Goal: Task Accomplishment & Management: Manage account settings

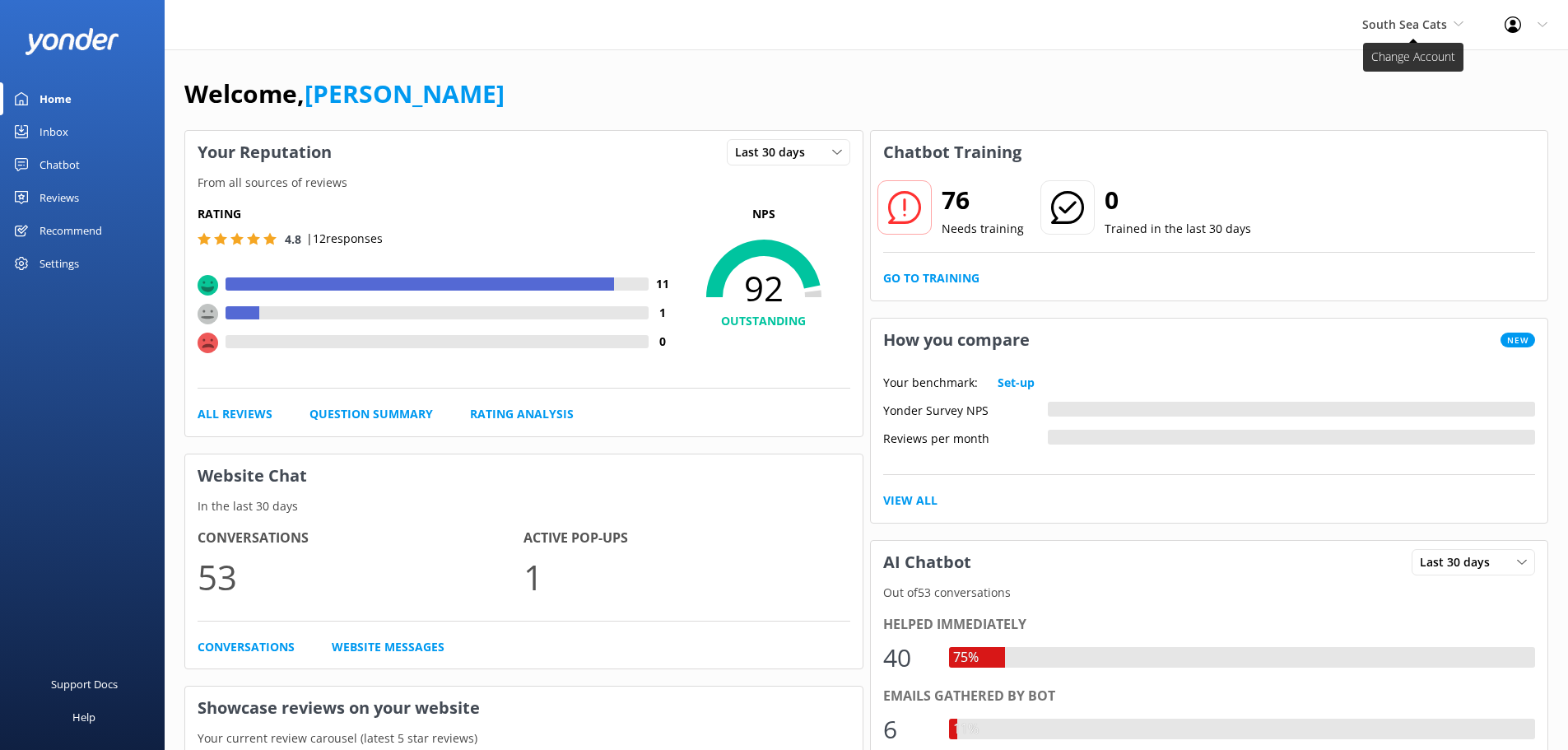
click at [1390, 21] on span "South Sea Cats" at bounding box center [1404, 25] width 85 height 16
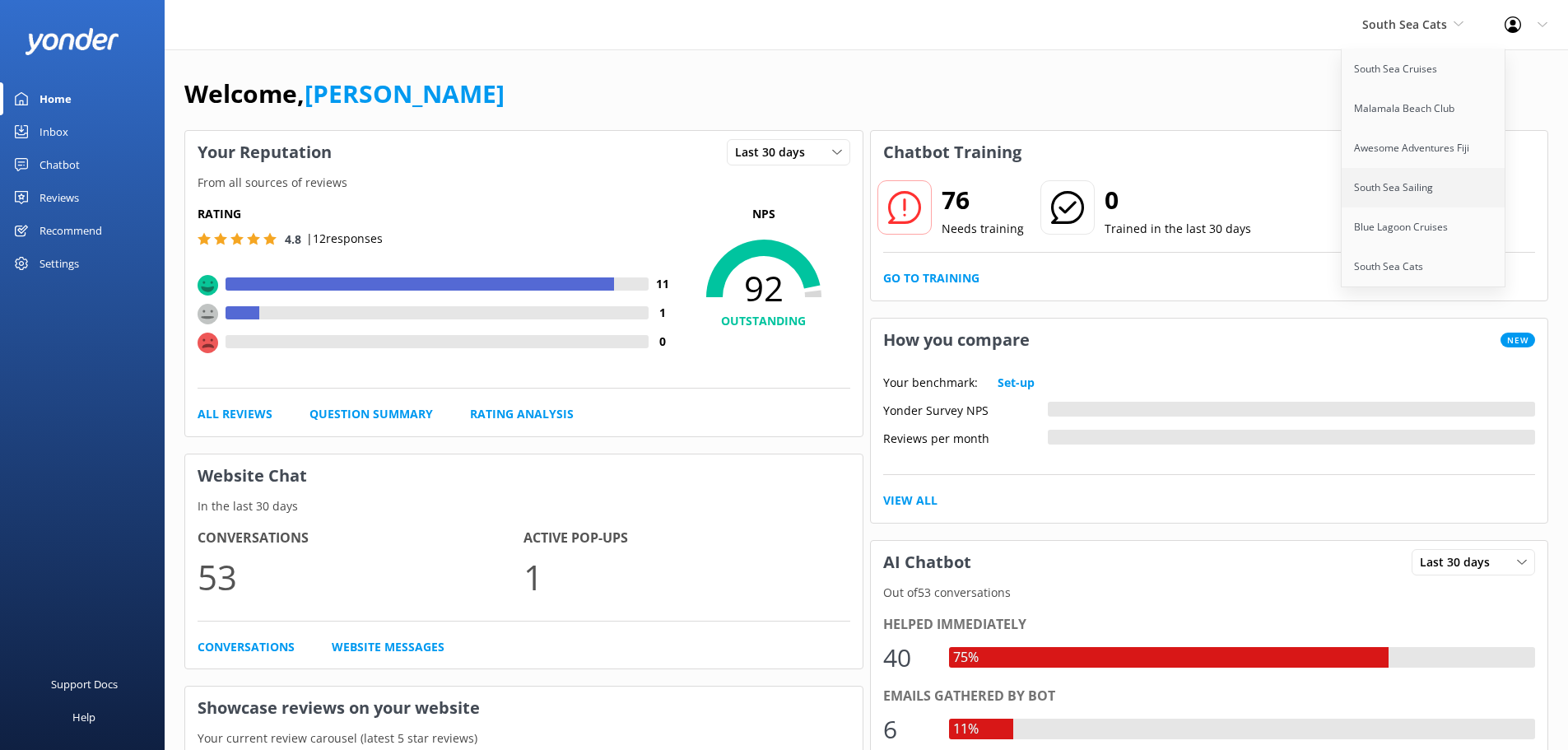
click at [1396, 199] on link "South Sea Sailing" at bounding box center [1424, 187] width 164 height 39
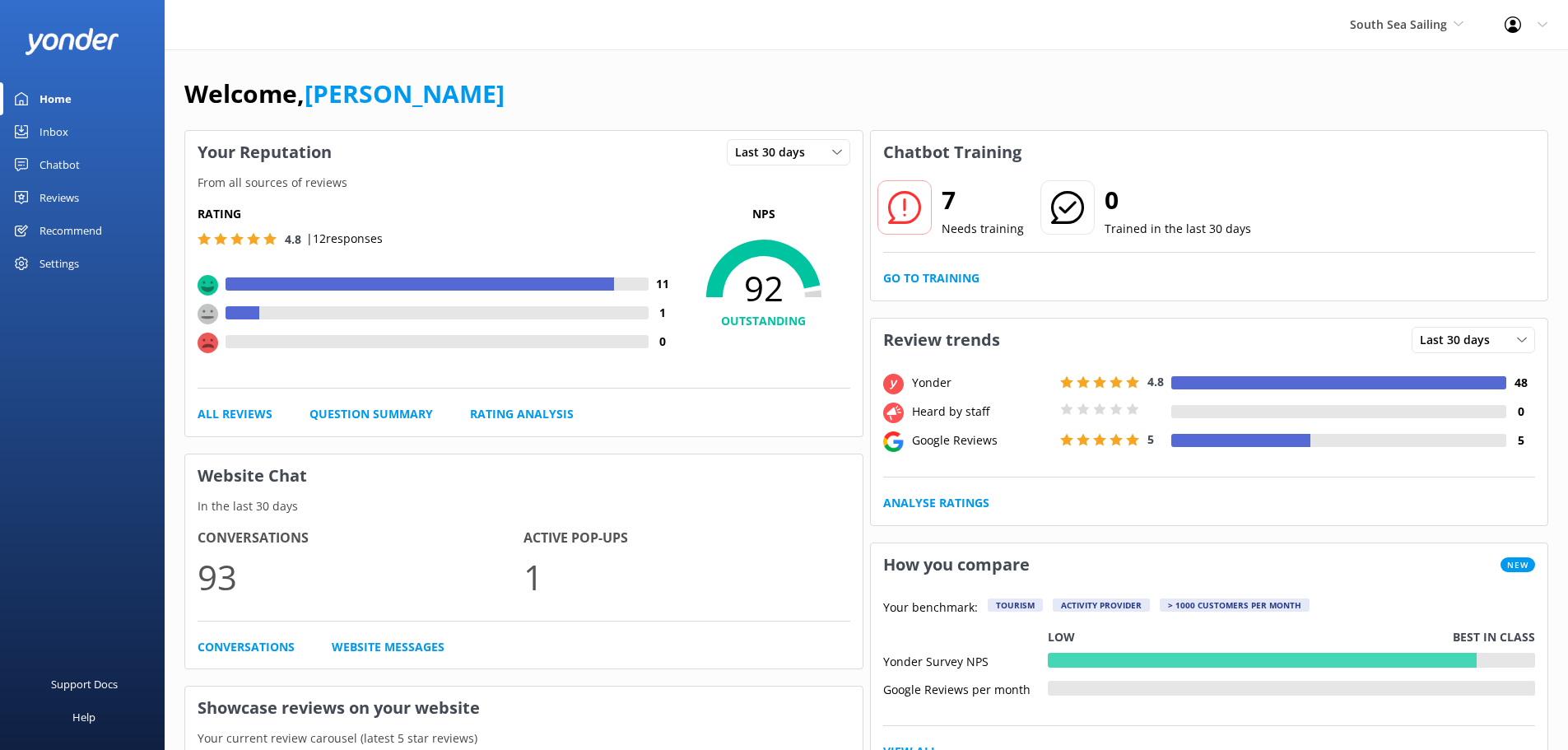
click at [86, 204] on link "Reviews" at bounding box center [82, 198] width 164 height 33
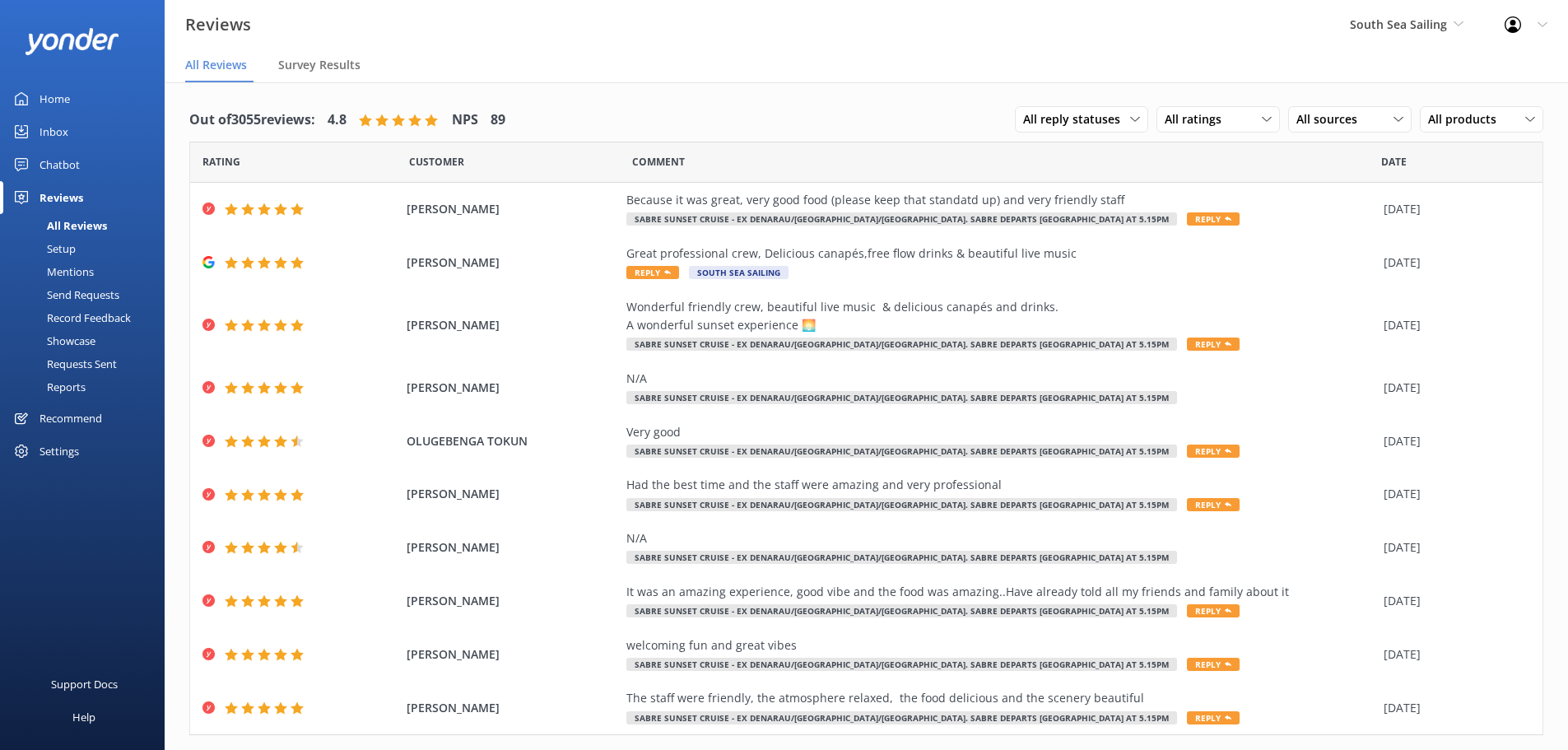
click at [74, 243] on div "Setup" at bounding box center [42, 249] width 66 height 23
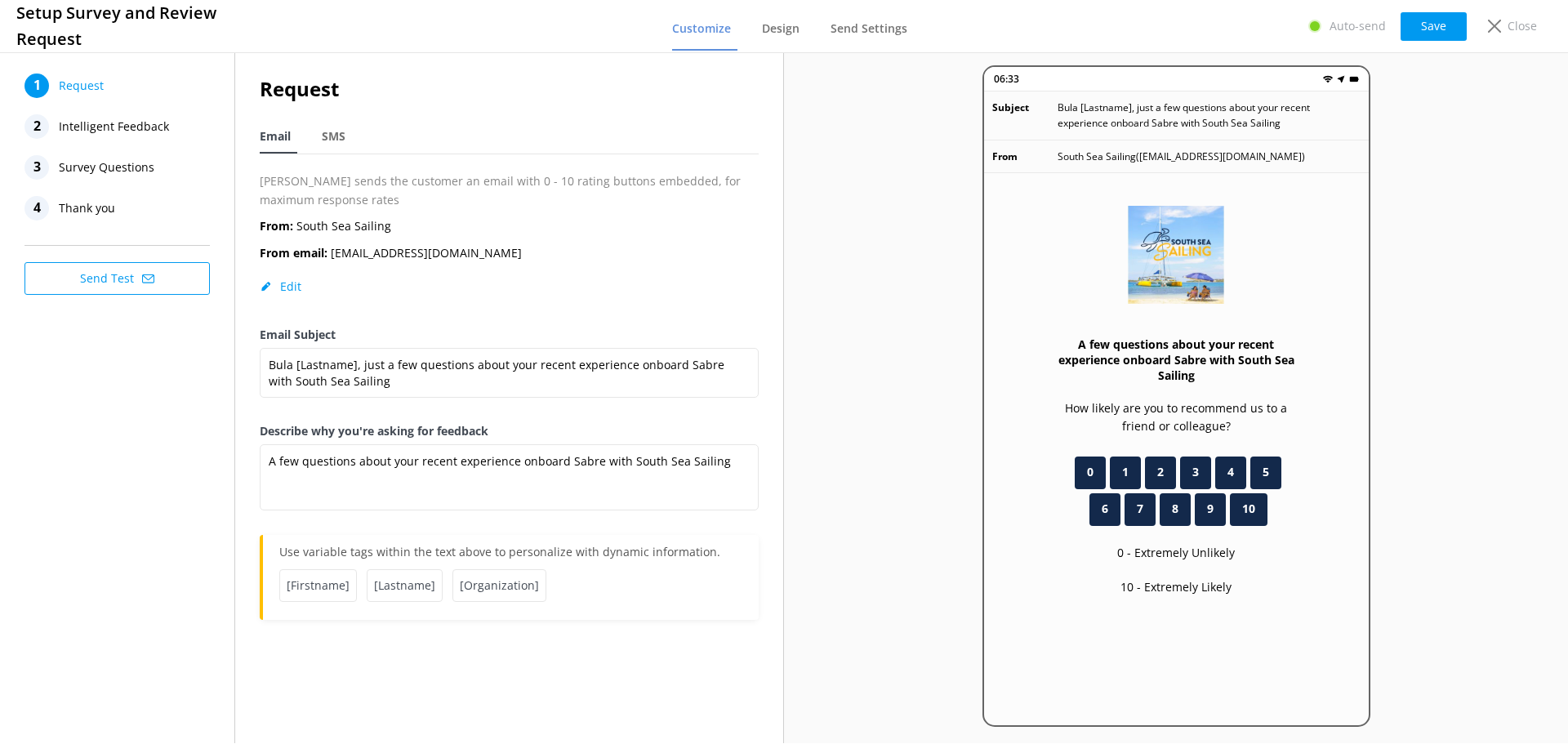
click at [118, 167] on span "Survey Questions" at bounding box center [107, 168] width 96 height 24
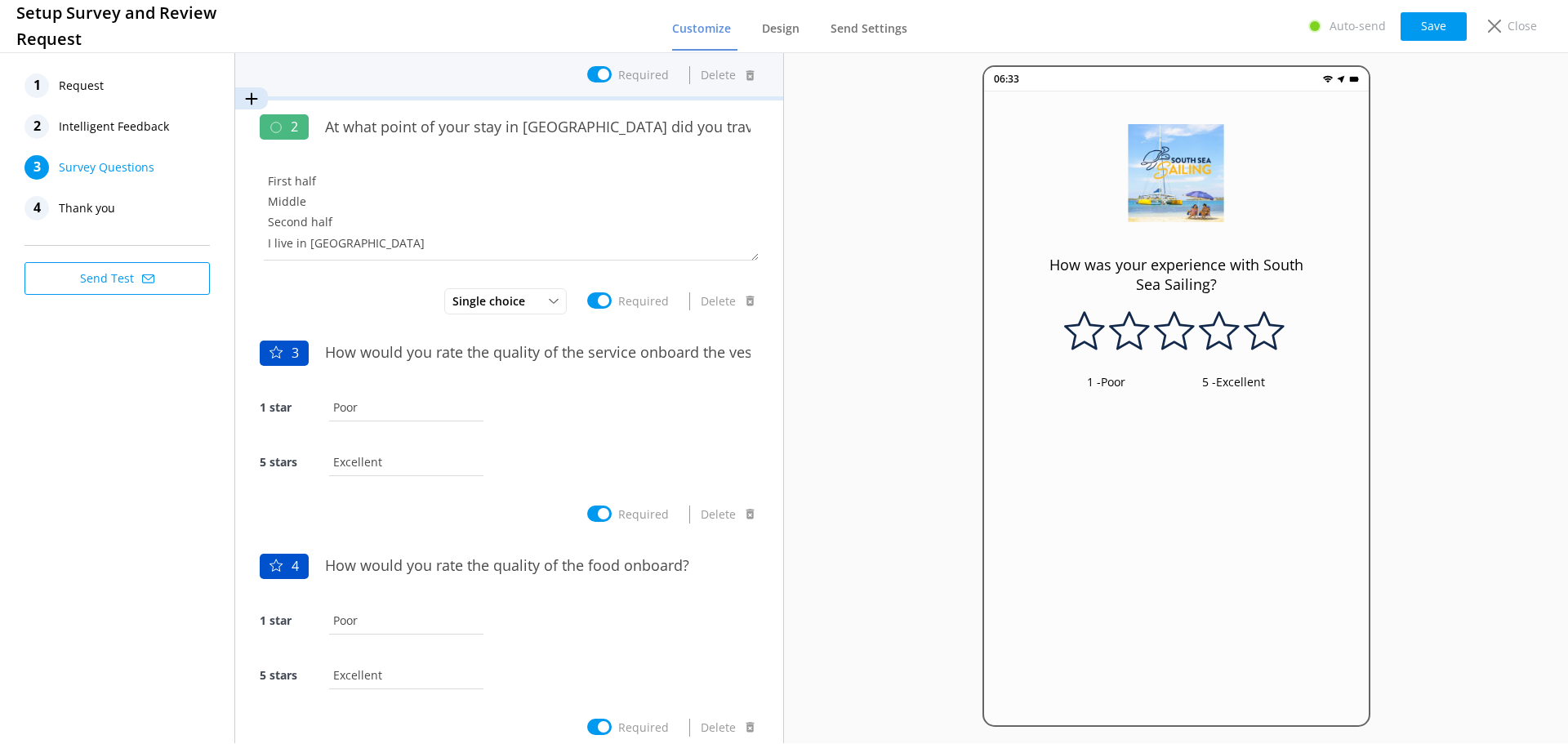
scroll to position [163, 0]
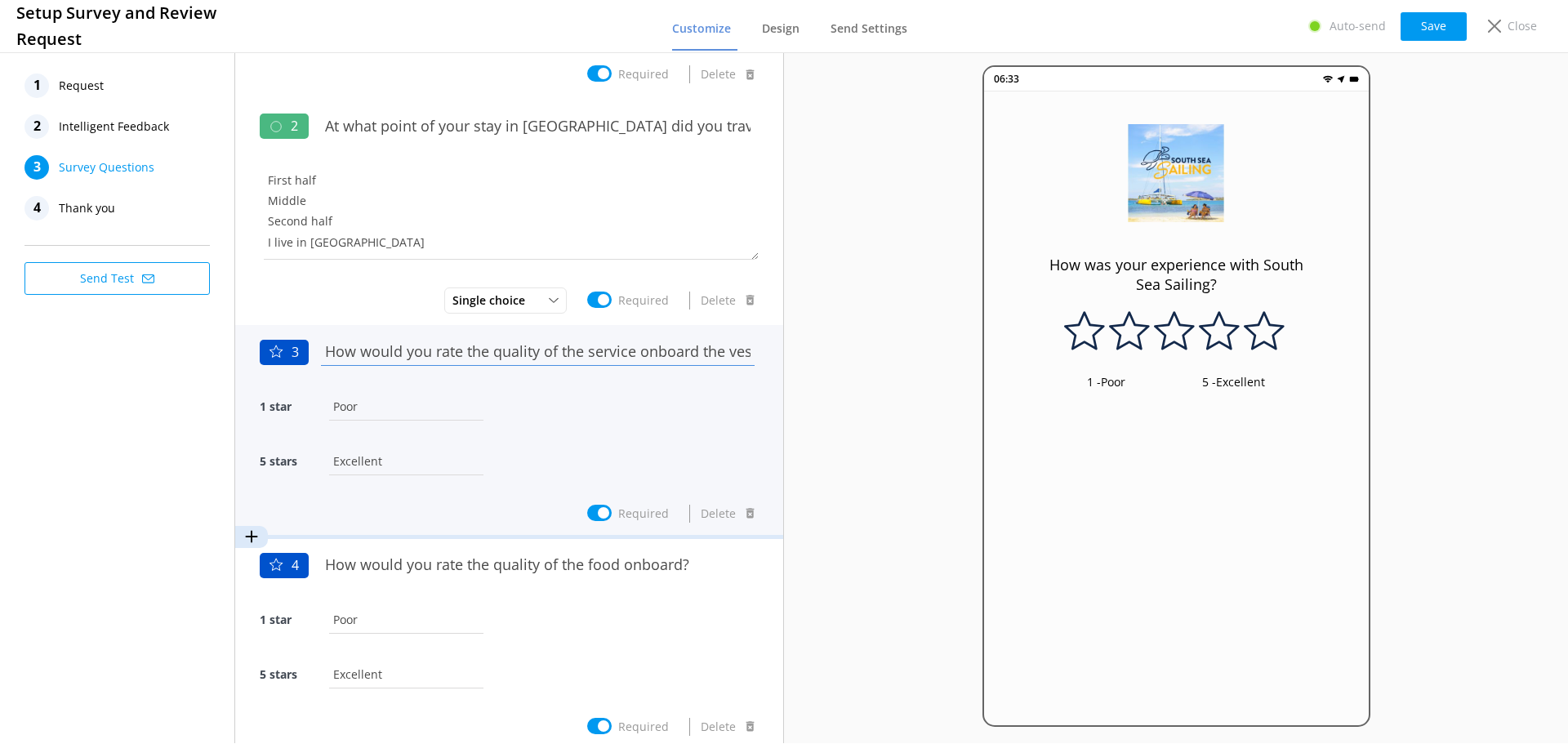
click at [607, 352] on input "How would you rate the quality of the service onboard the vessel?" at bounding box center [537, 352] width 442 height 36
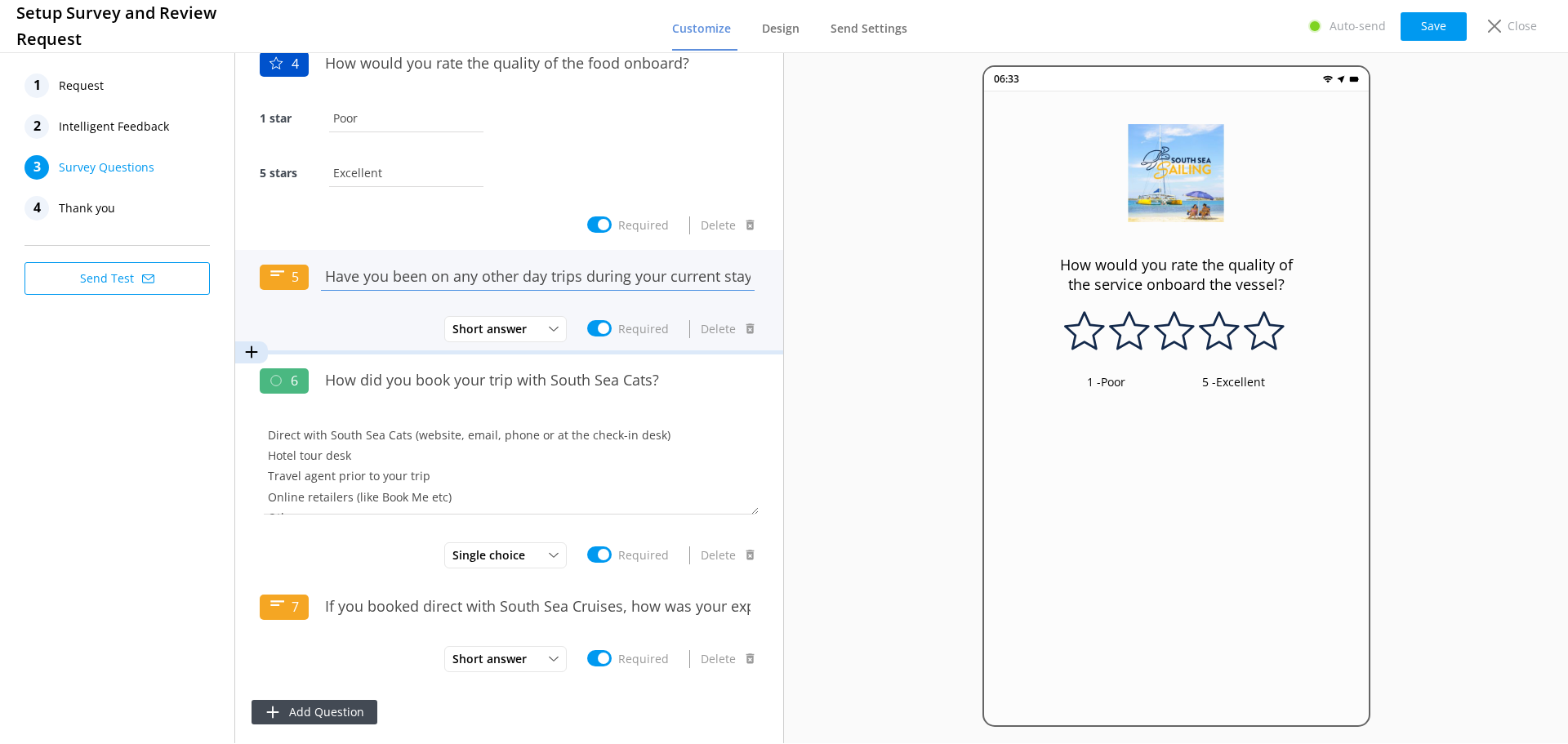
click at [578, 278] on input "Have you been on any other day trips during your current stay in [GEOGRAPHIC_DA…" at bounding box center [537, 276] width 442 height 36
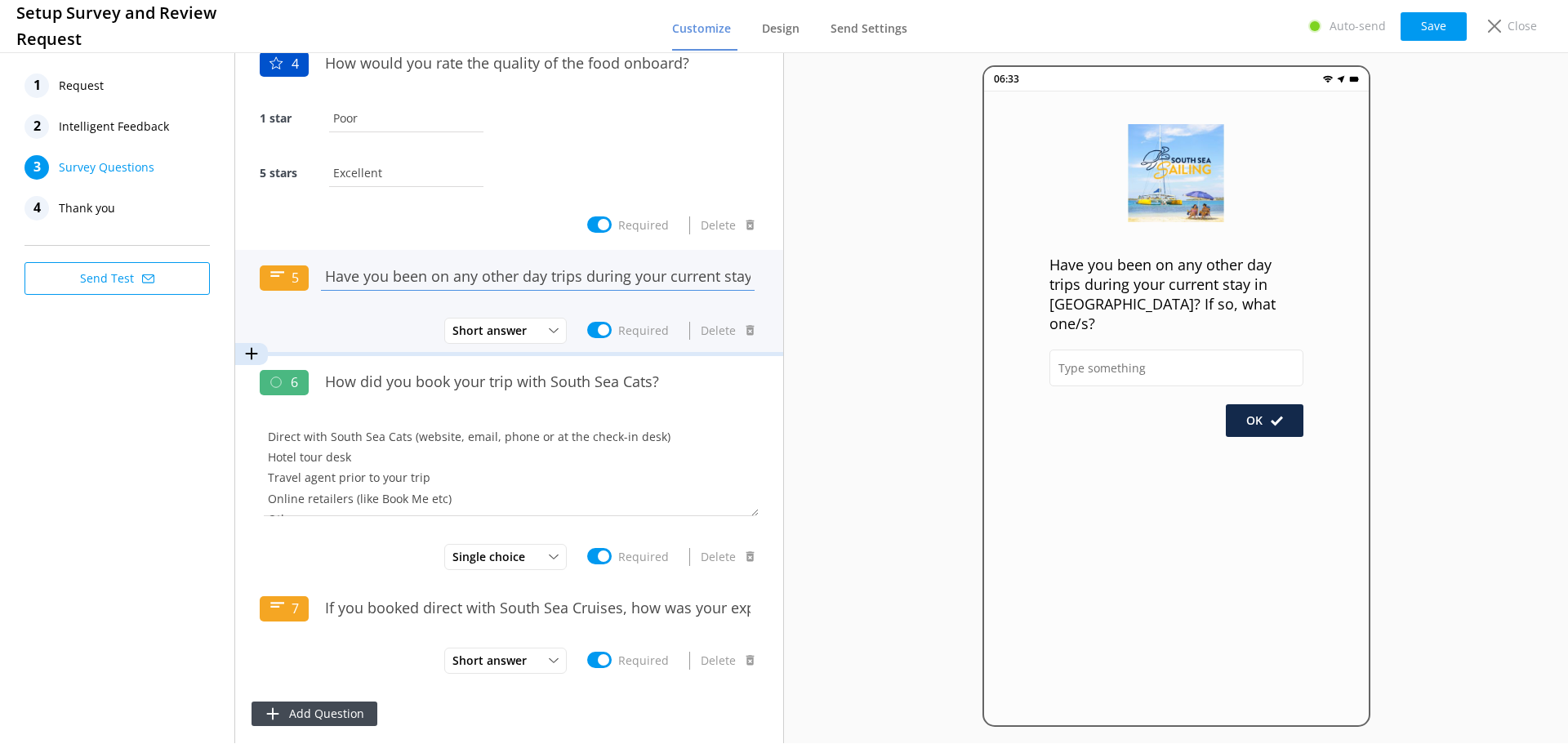
scroll to position [671, 0]
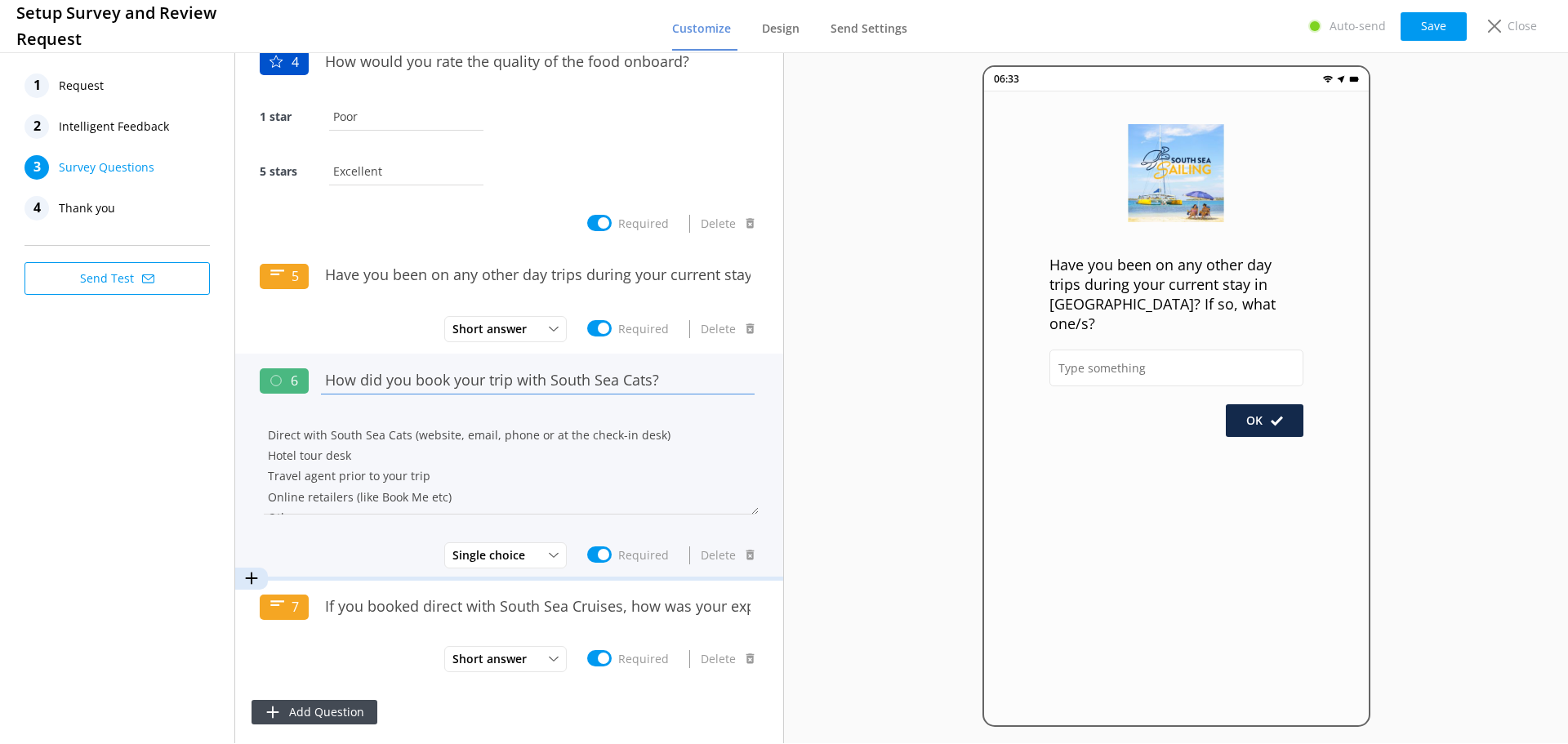
click at [450, 379] on input "How did you book your trip with South Sea Cats?" at bounding box center [537, 380] width 442 height 36
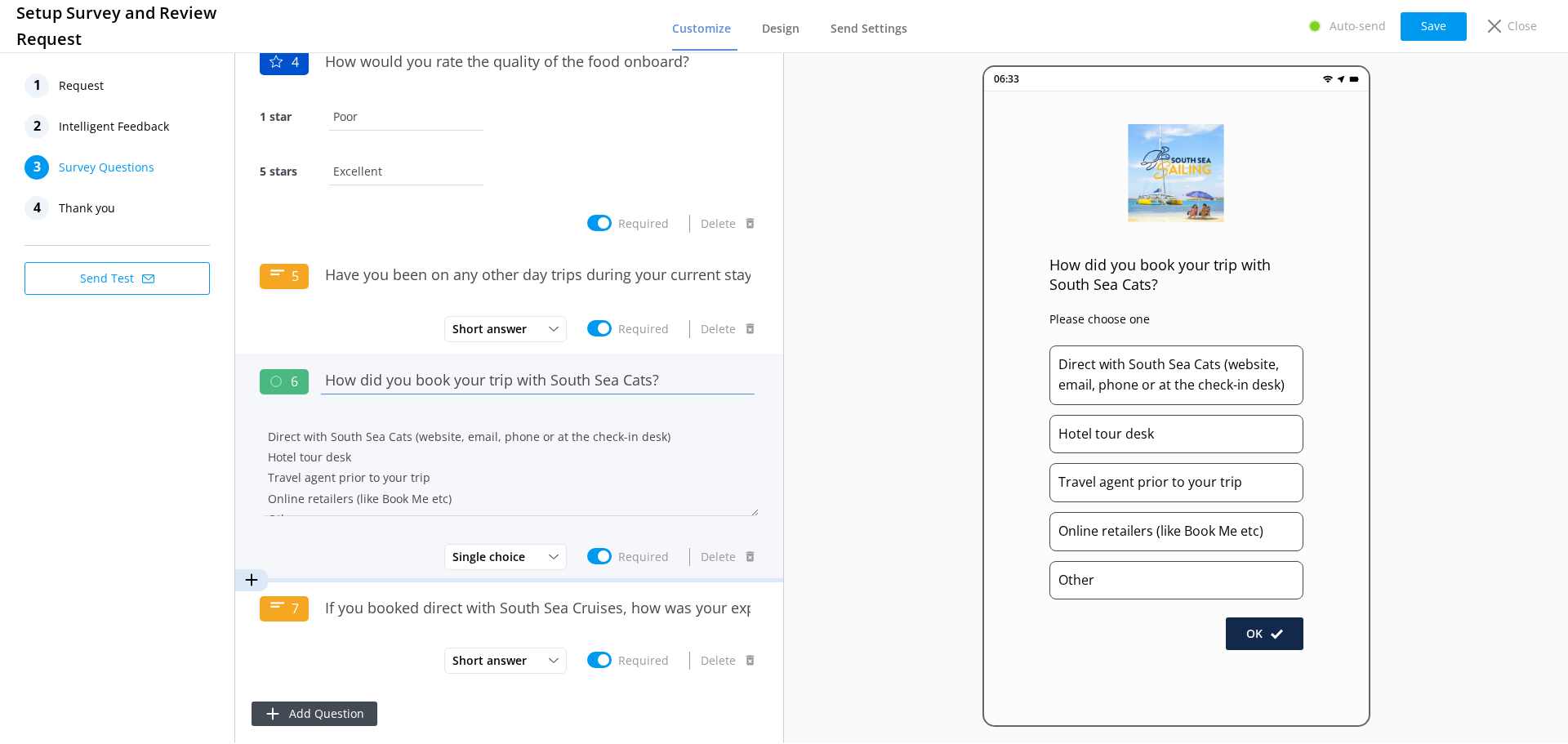
scroll to position [673, 0]
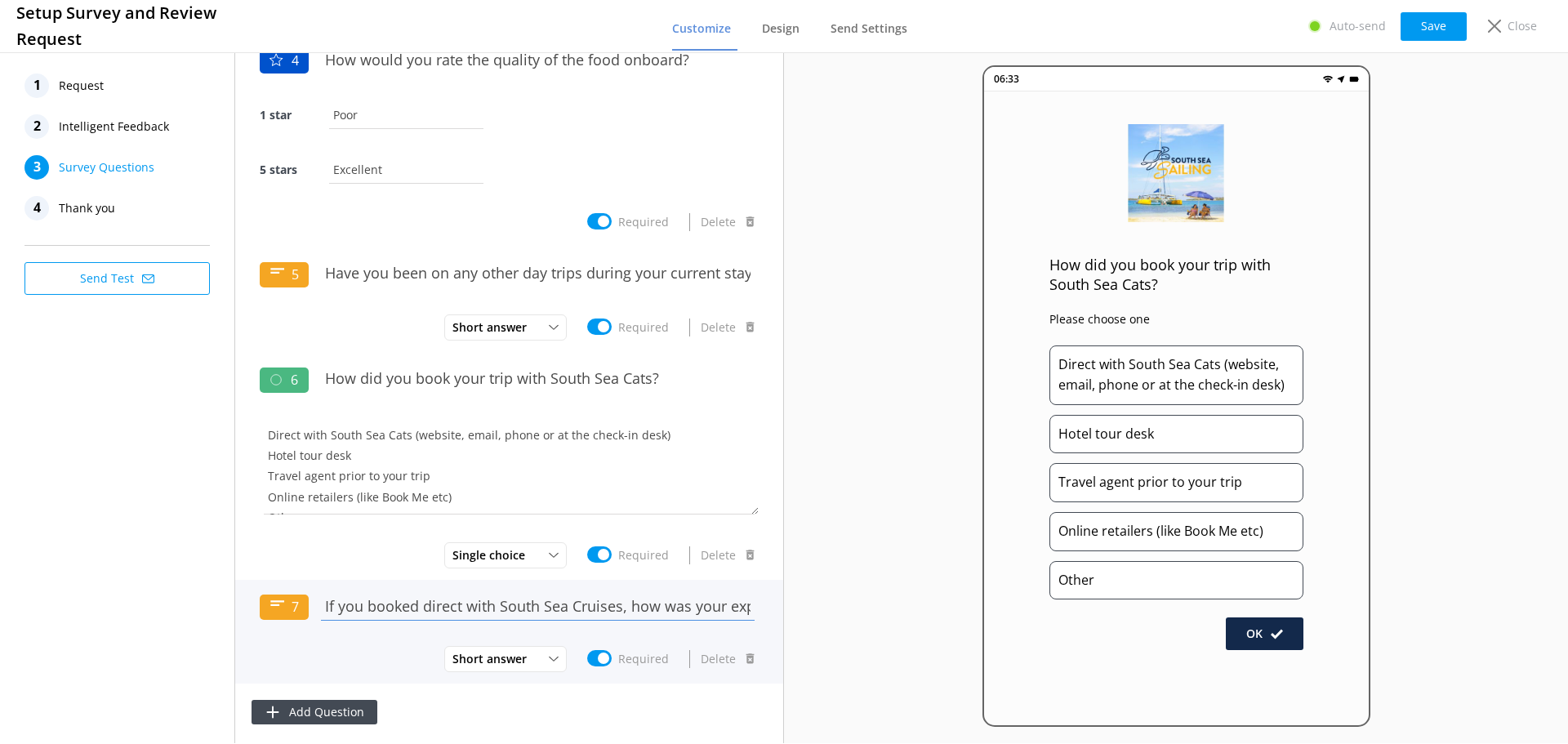
click at [471, 604] on input "If you booked direct with South Sea Cruises, how was your experience?" at bounding box center [537, 606] width 442 height 36
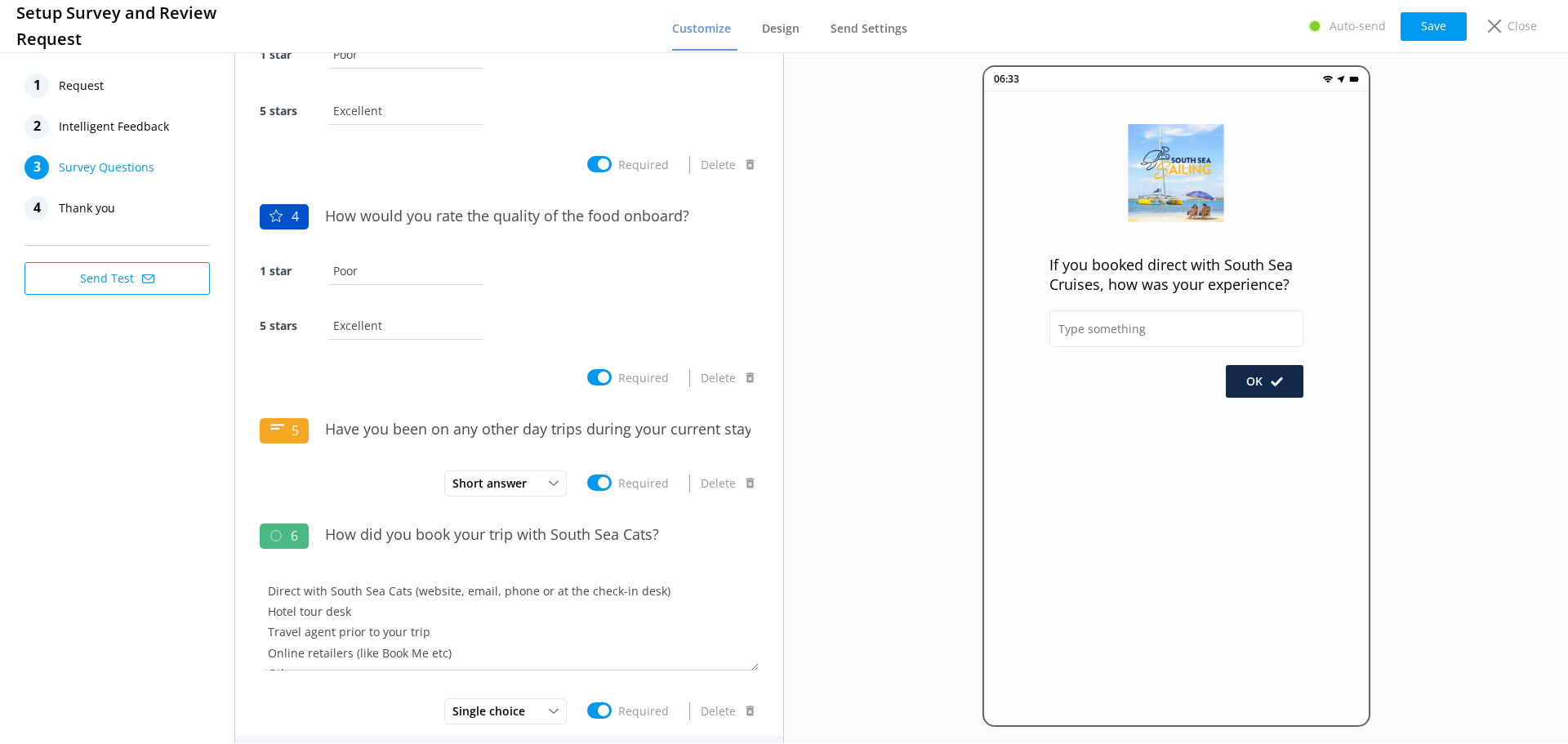
scroll to position [675, 0]
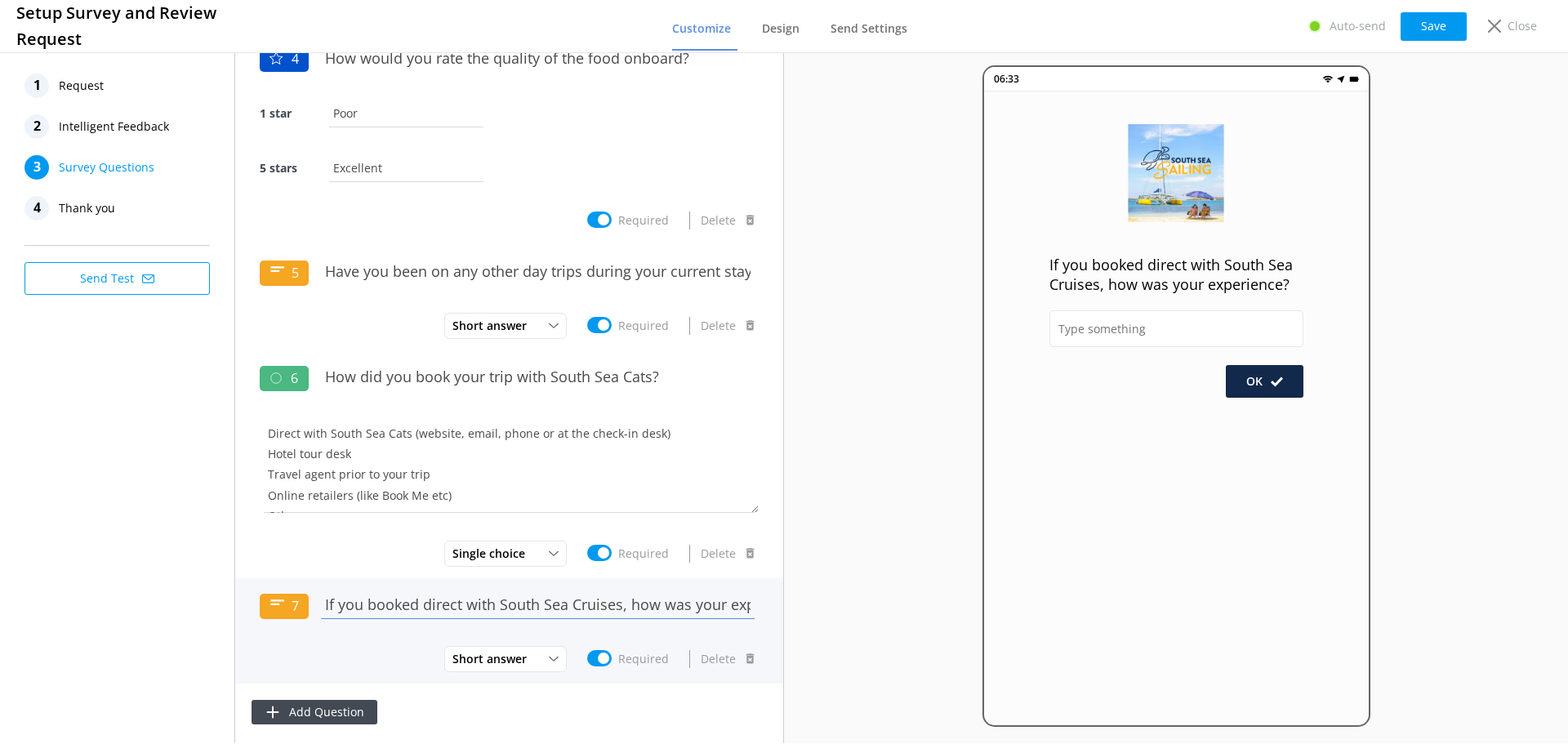
click at [380, 607] on input "If you booked direct with South Sea Cruises, how was your experience?" at bounding box center [537, 605] width 442 height 36
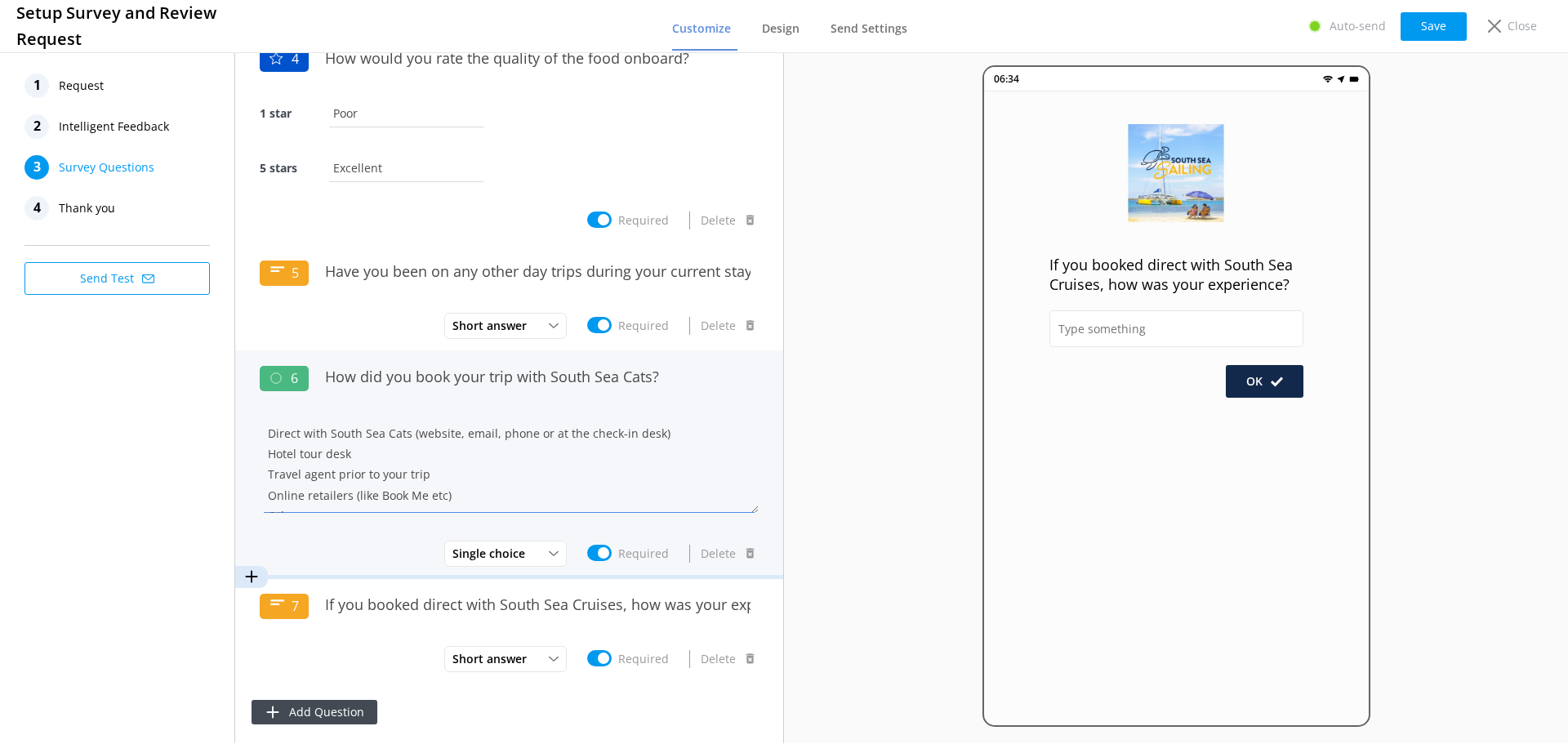
click at [403, 423] on textarea "Direct with South Sea Cats (website, email, phone or at the check-in desk) Hote…" at bounding box center [509, 464] width 499 height 98
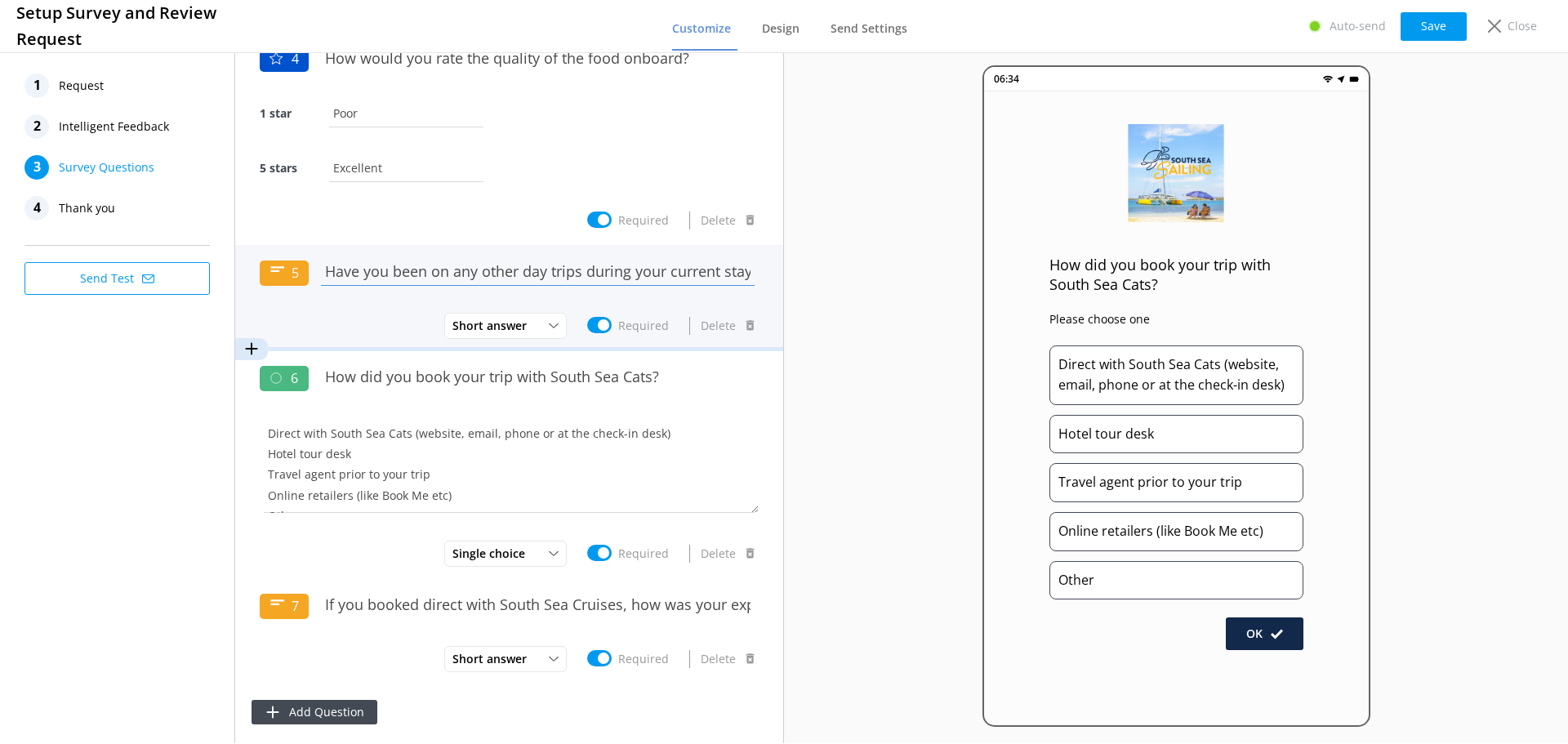
click at [471, 260] on input "Have you been on any other day trips during your current stay in [GEOGRAPHIC_DA…" at bounding box center [537, 272] width 442 height 36
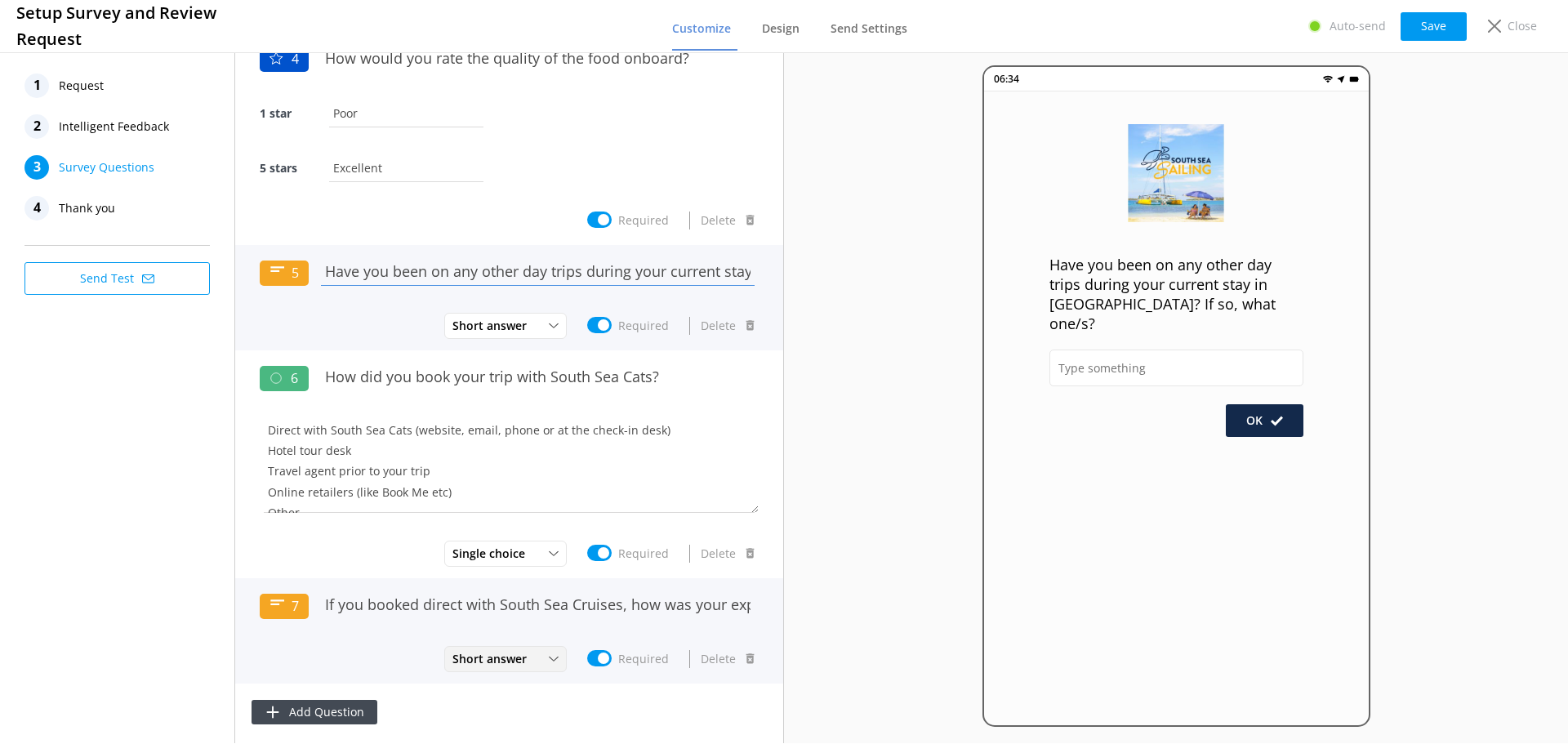
scroll to position [0, 0]
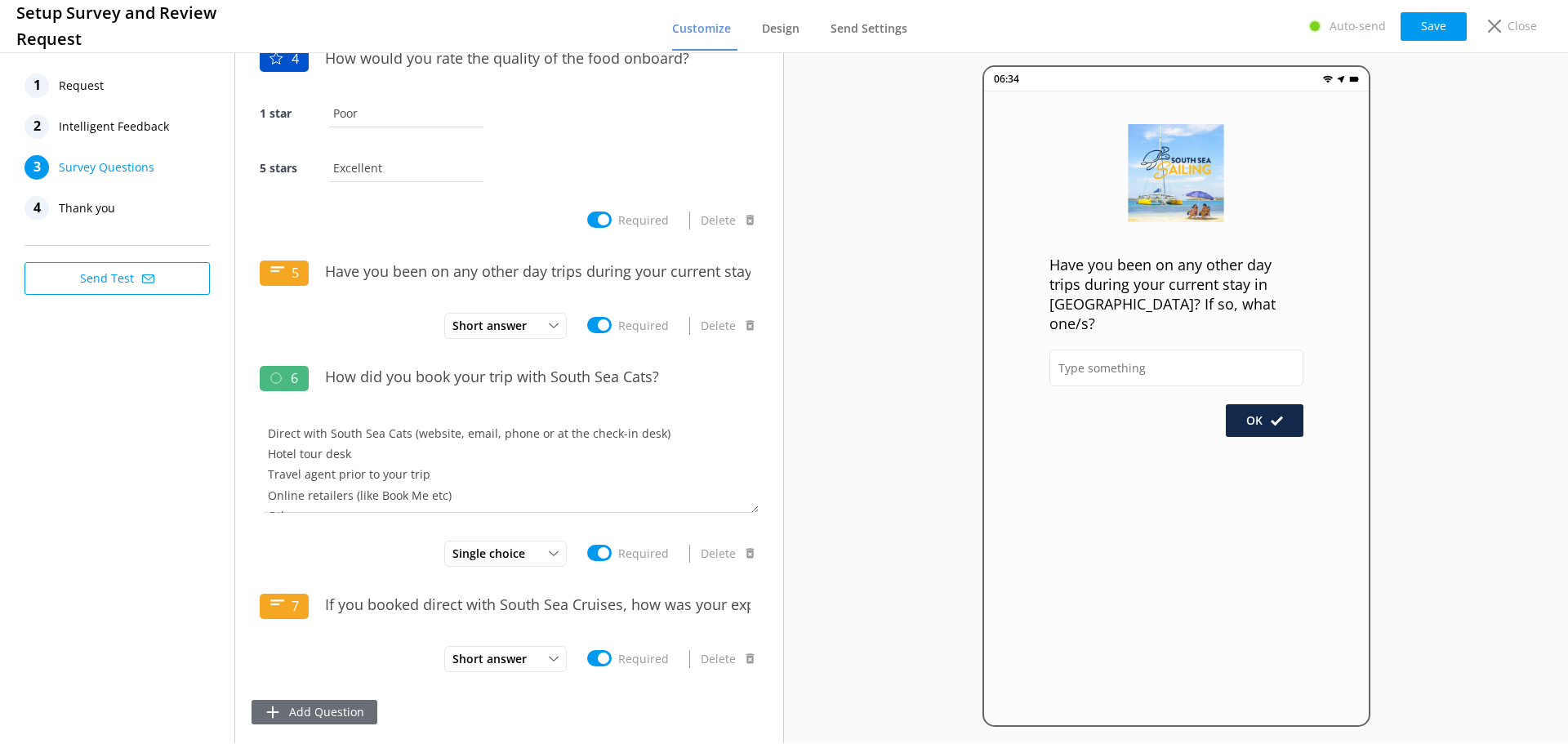
click at [300, 712] on button "Add Question" at bounding box center [314, 712] width 126 height 24
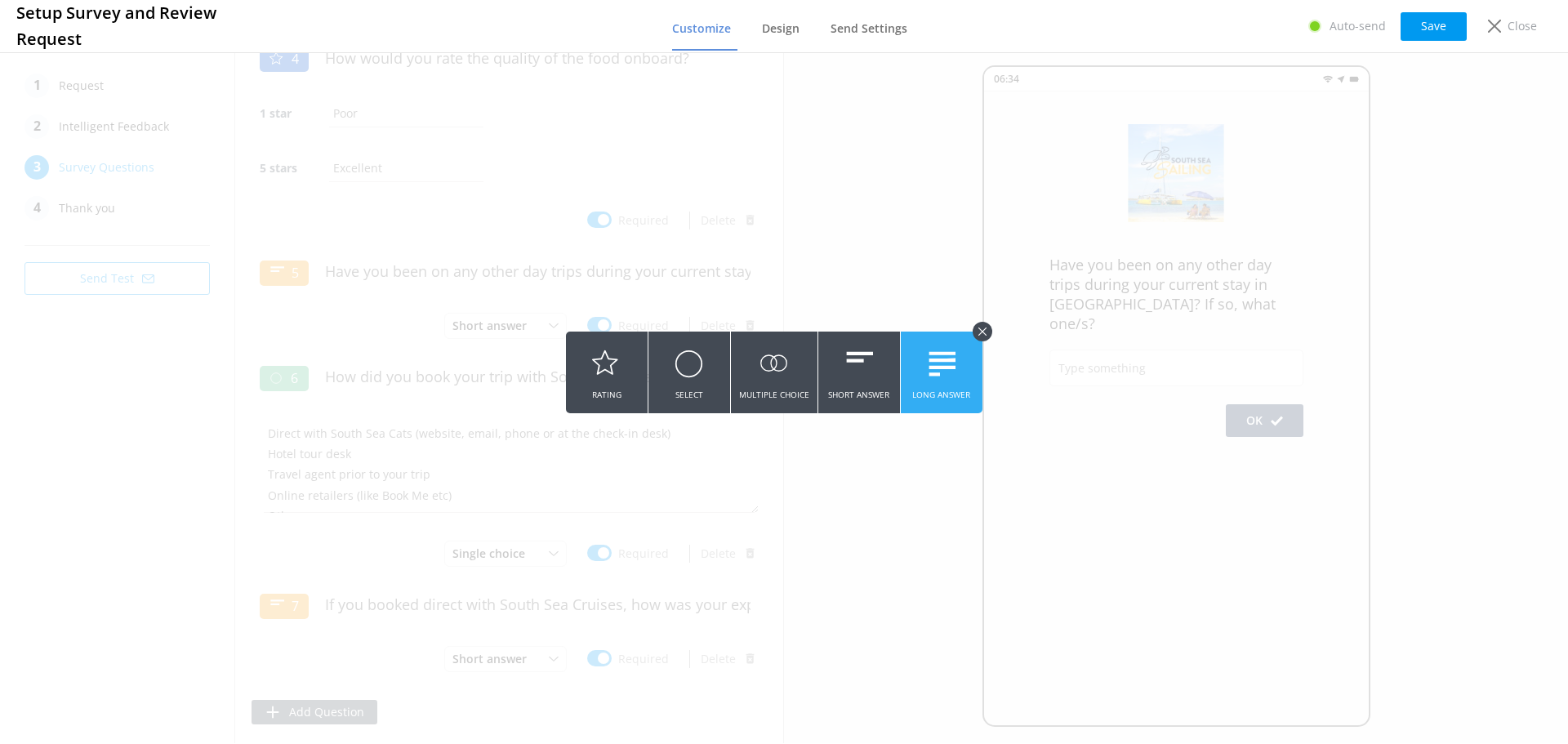
click at [915, 372] on button "Long Answer" at bounding box center [942, 372] width 82 height 82
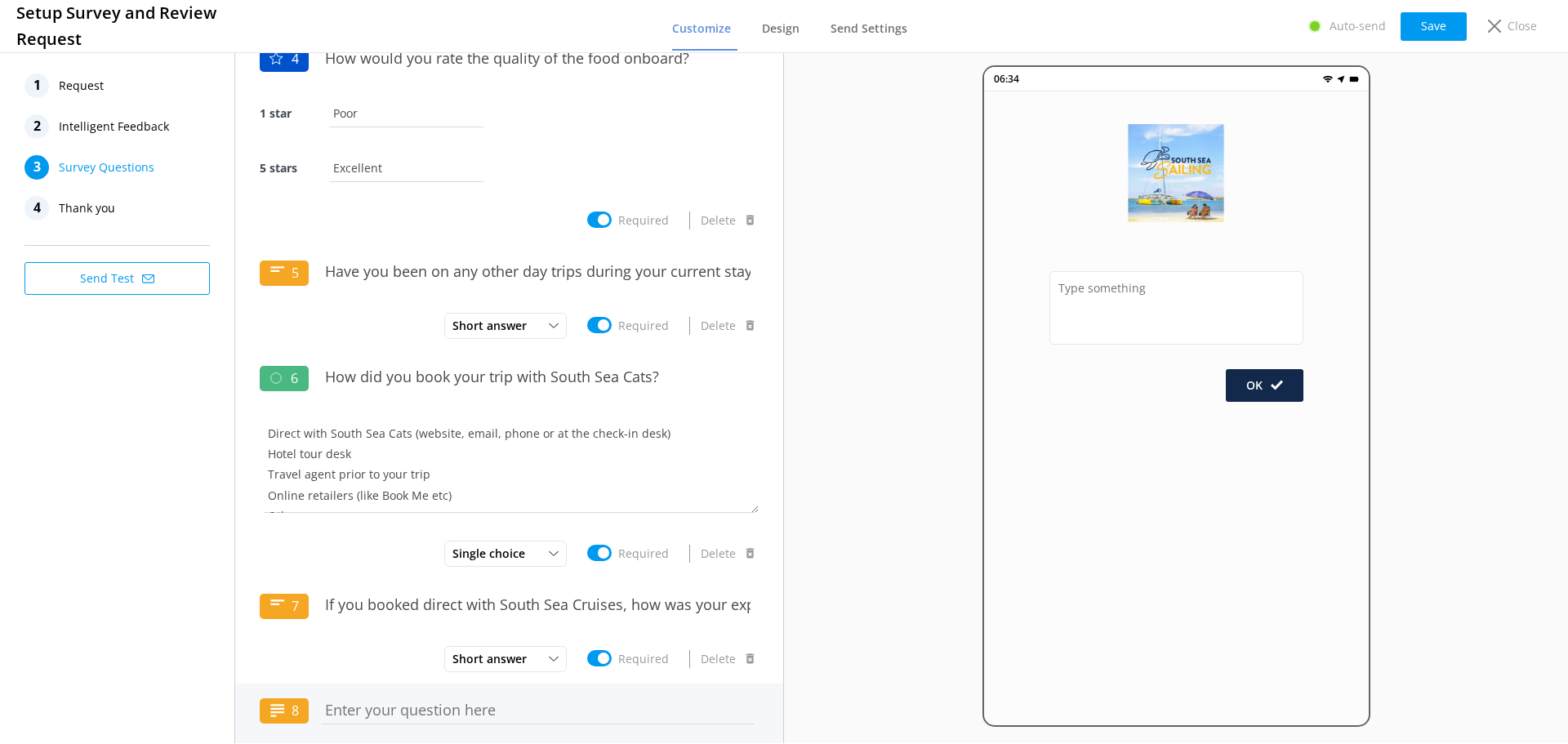
click at [352, 710] on input "text" at bounding box center [537, 710] width 442 height 36
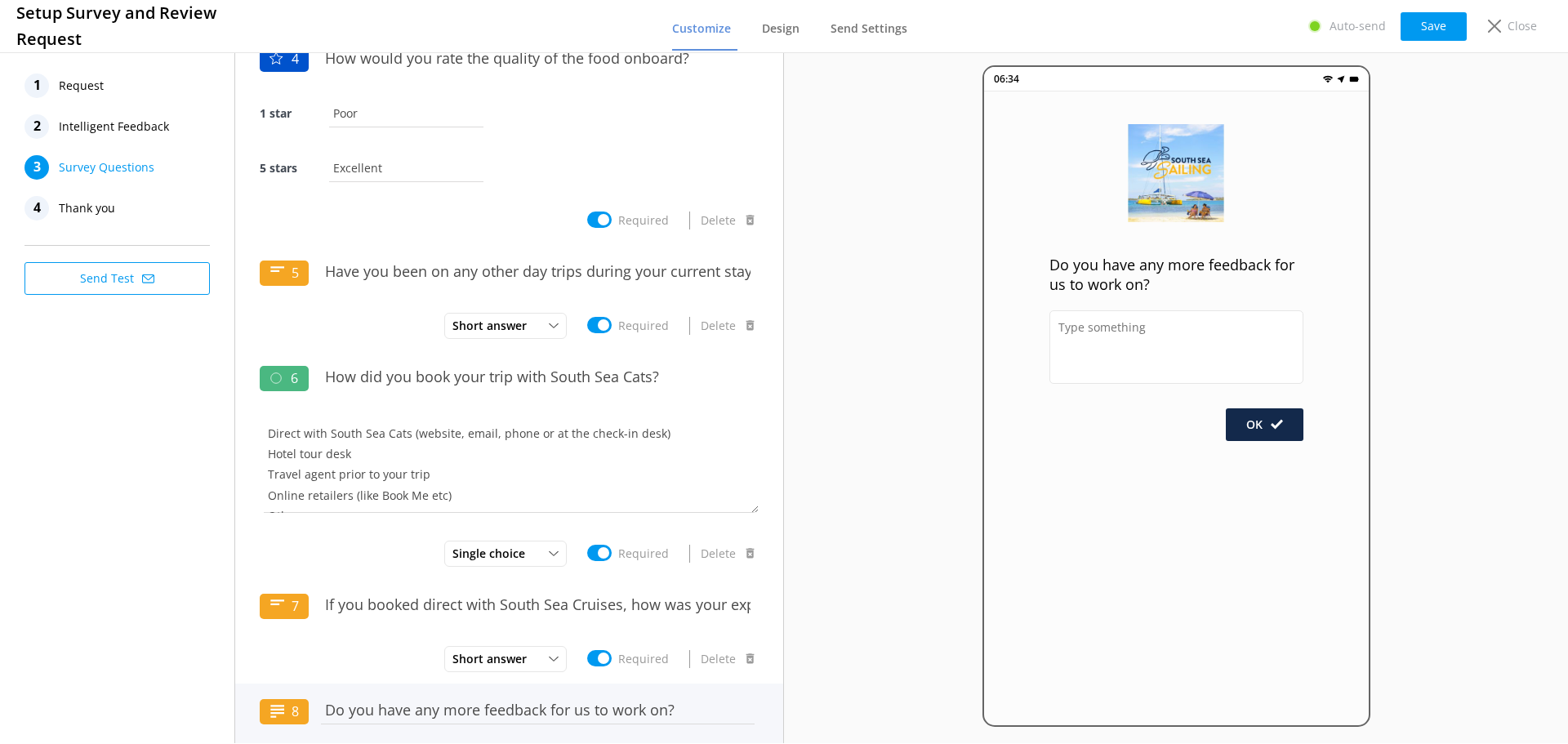
click at [478, 711] on input "Do you have any more feedback for us to work on?" at bounding box center [537, 710] width 442 height 36
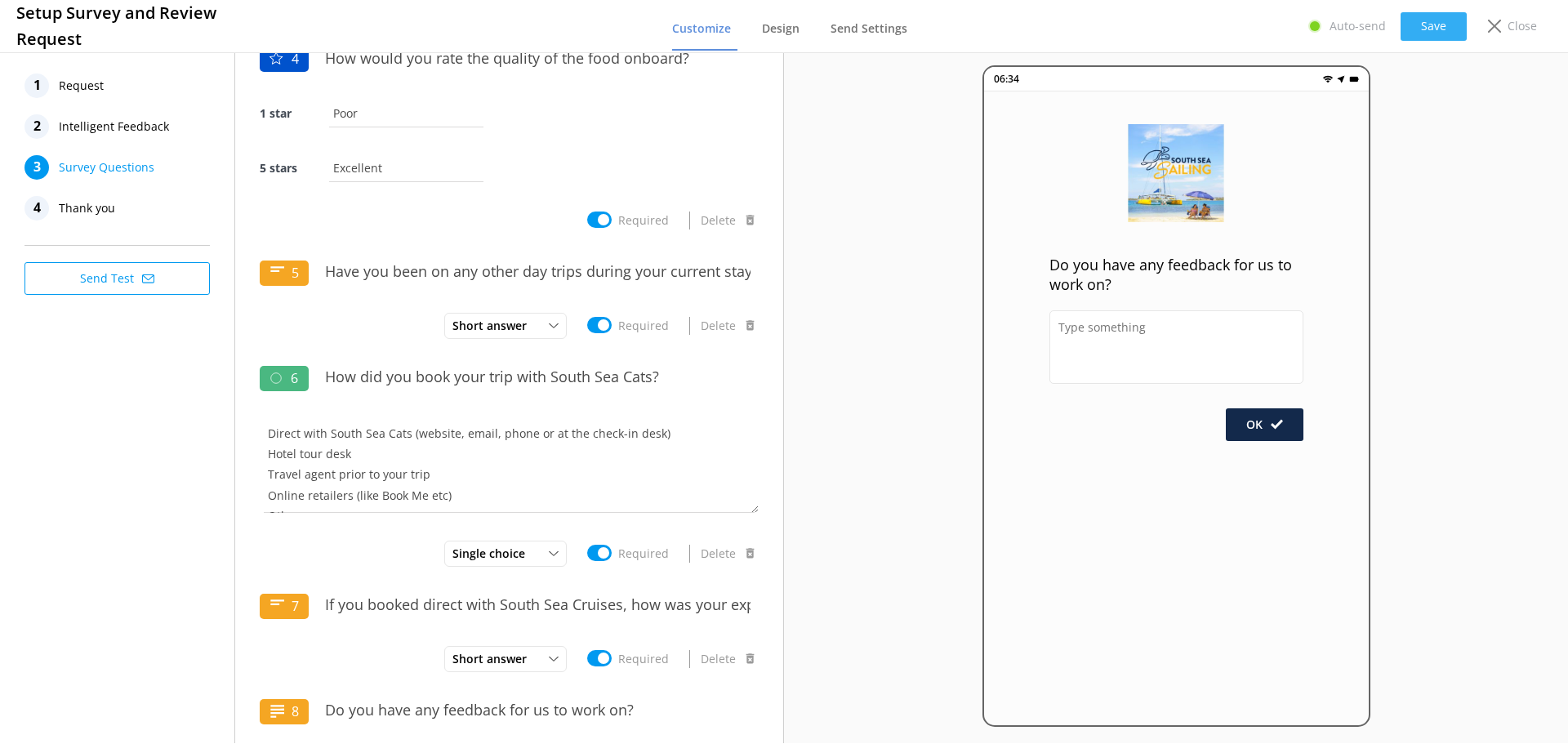
type input "Do you have any feedback for us to work on?"
click at [1449, 25] on button "Save" at bounding box center [1434, 26] width 66 height 29
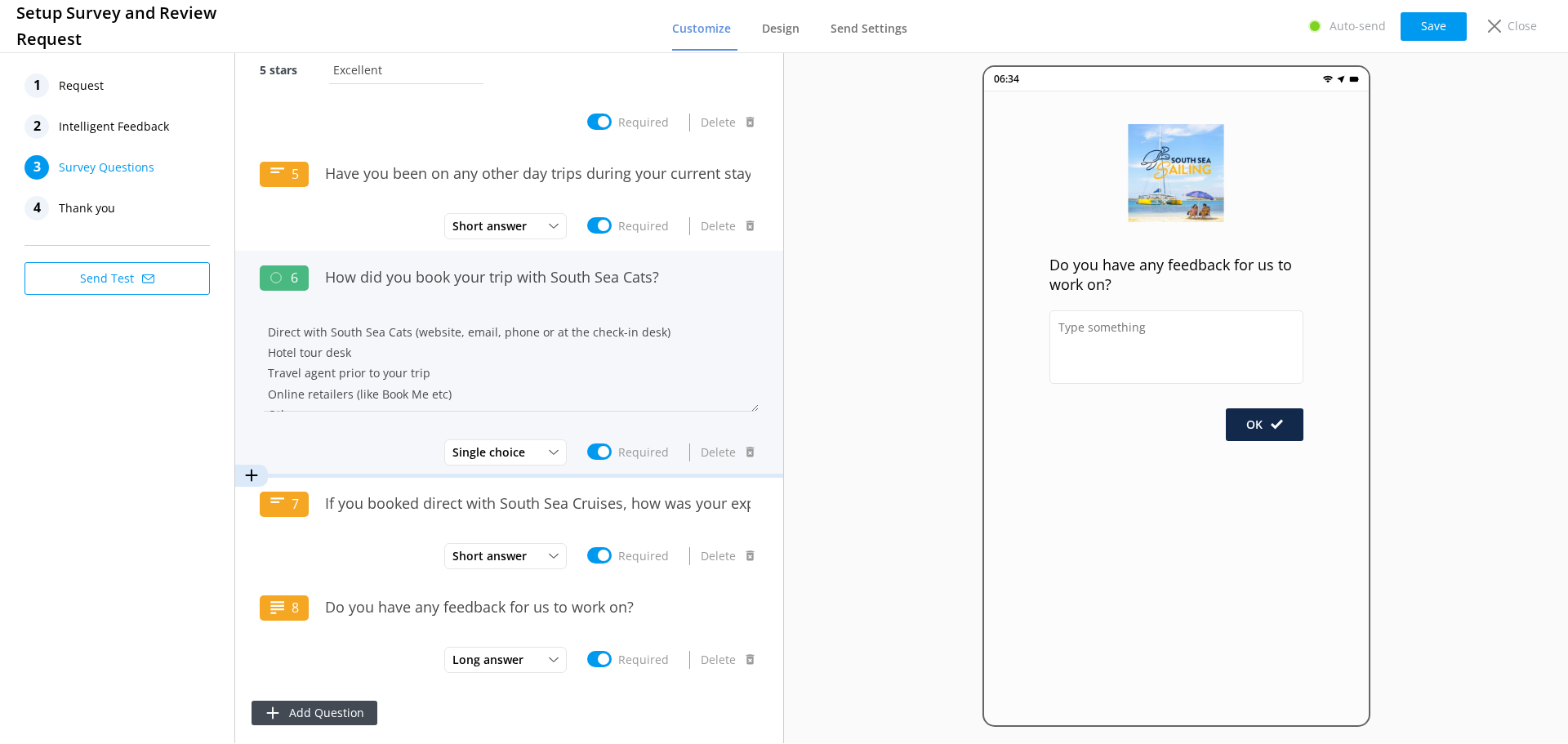
scroll to position [768, 0]
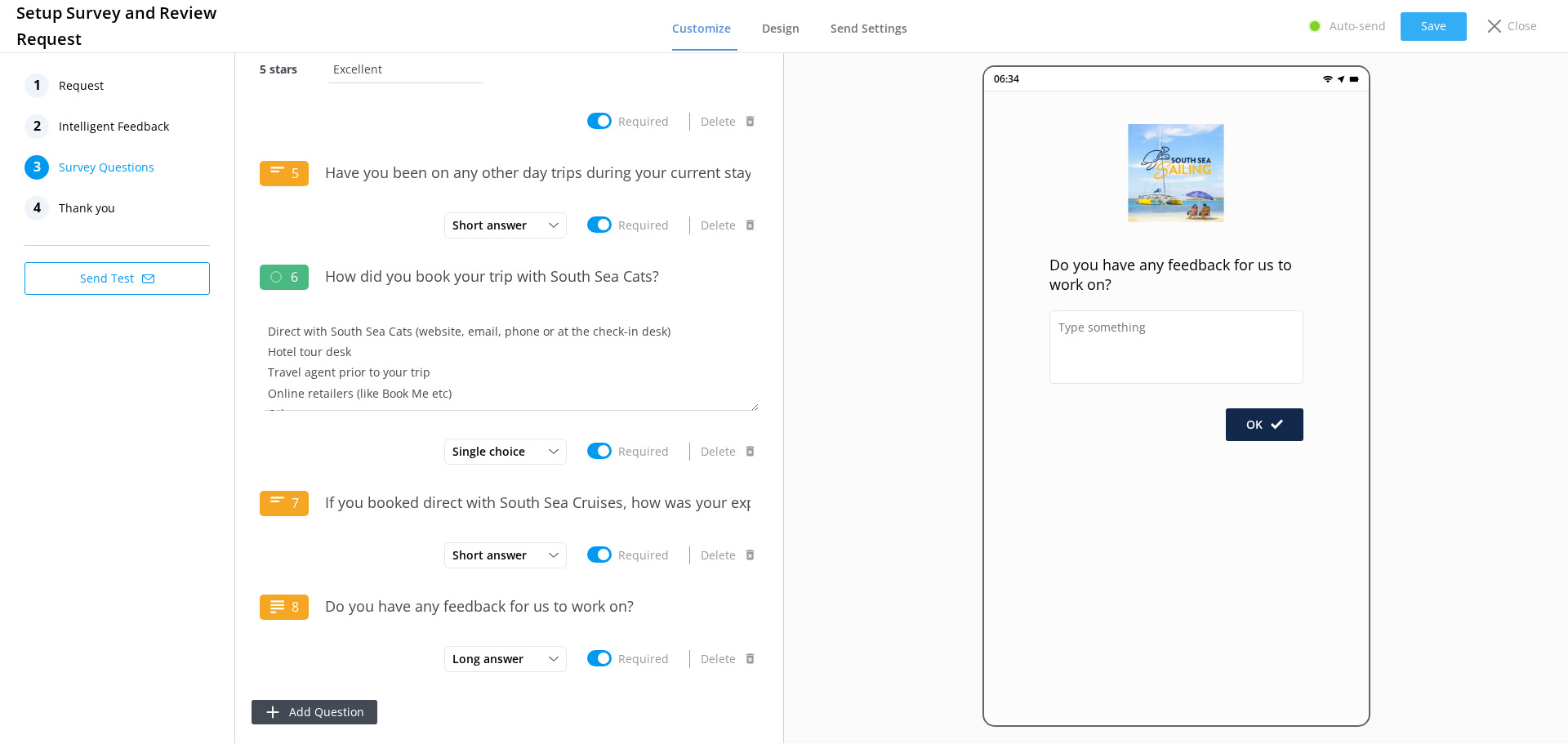
click at [1425, 26] on button "Save" at bounding box center [1434, 26] width 66 height 29
click at [109, 155] on nav "1 Request 2 Intelligent Feedback 3 Survey Questions 4 Thank you" at bounding box center [117, 147] width 186 height 147
click at [109, 159] on span "Survey Questions" at bounding box center [107, 168] width 96 height 24
click at [129, 120] on span "Intelligent Feedback" at bounding box center [114, 127] width 110 height 24
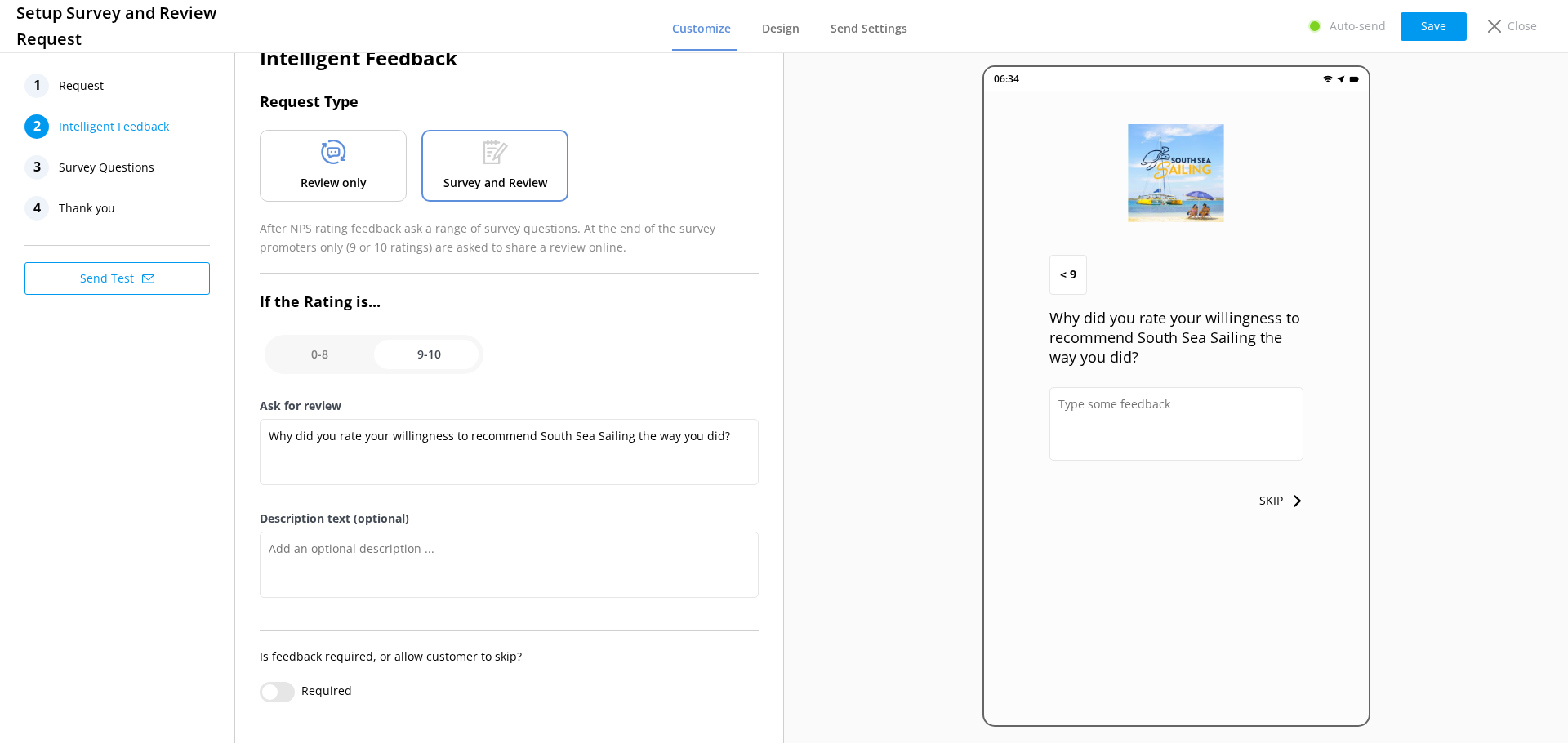
click at [110, 168] on span "Survey Questions" at bounding box center [107, 168] width 96 height 24
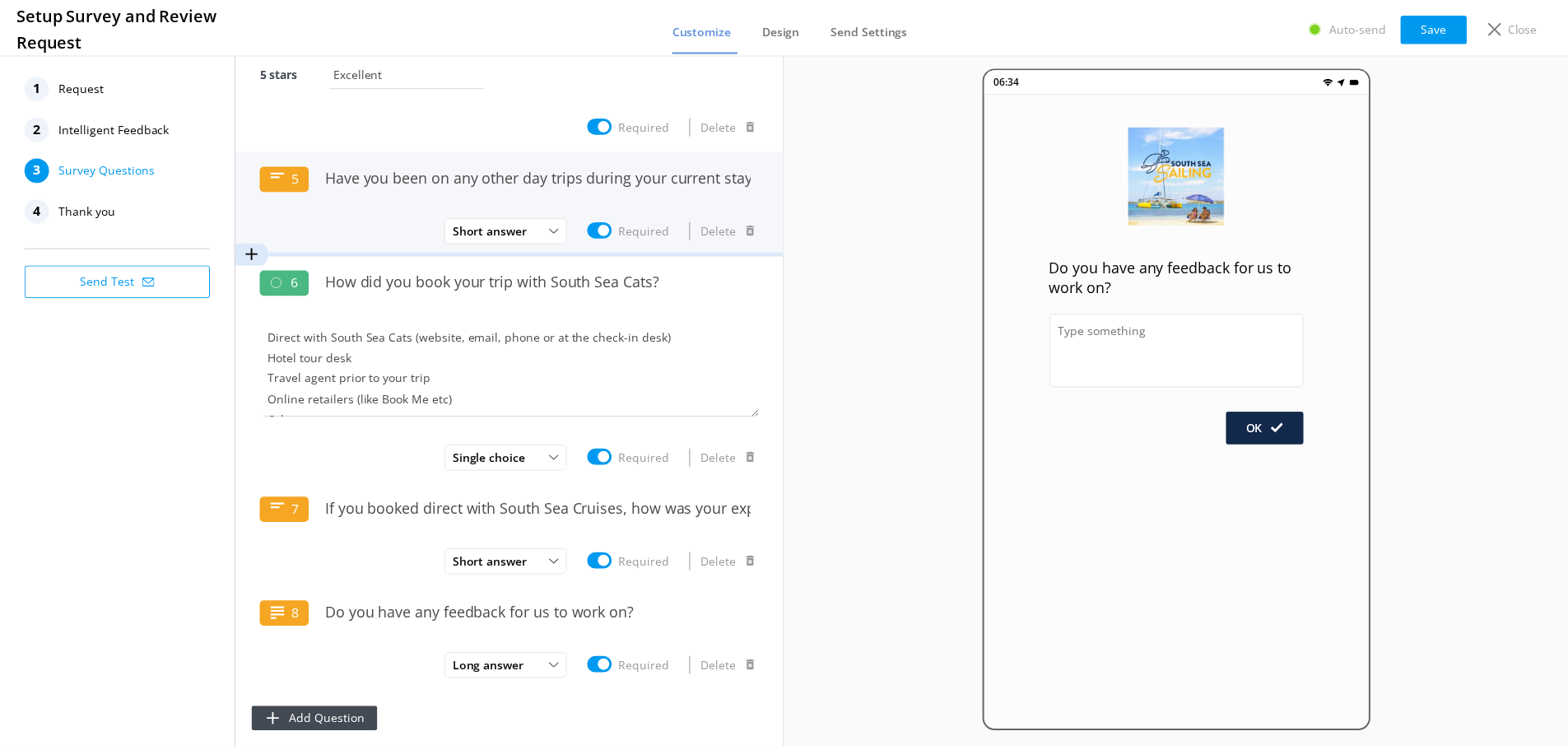
scroll to position [775, 0]
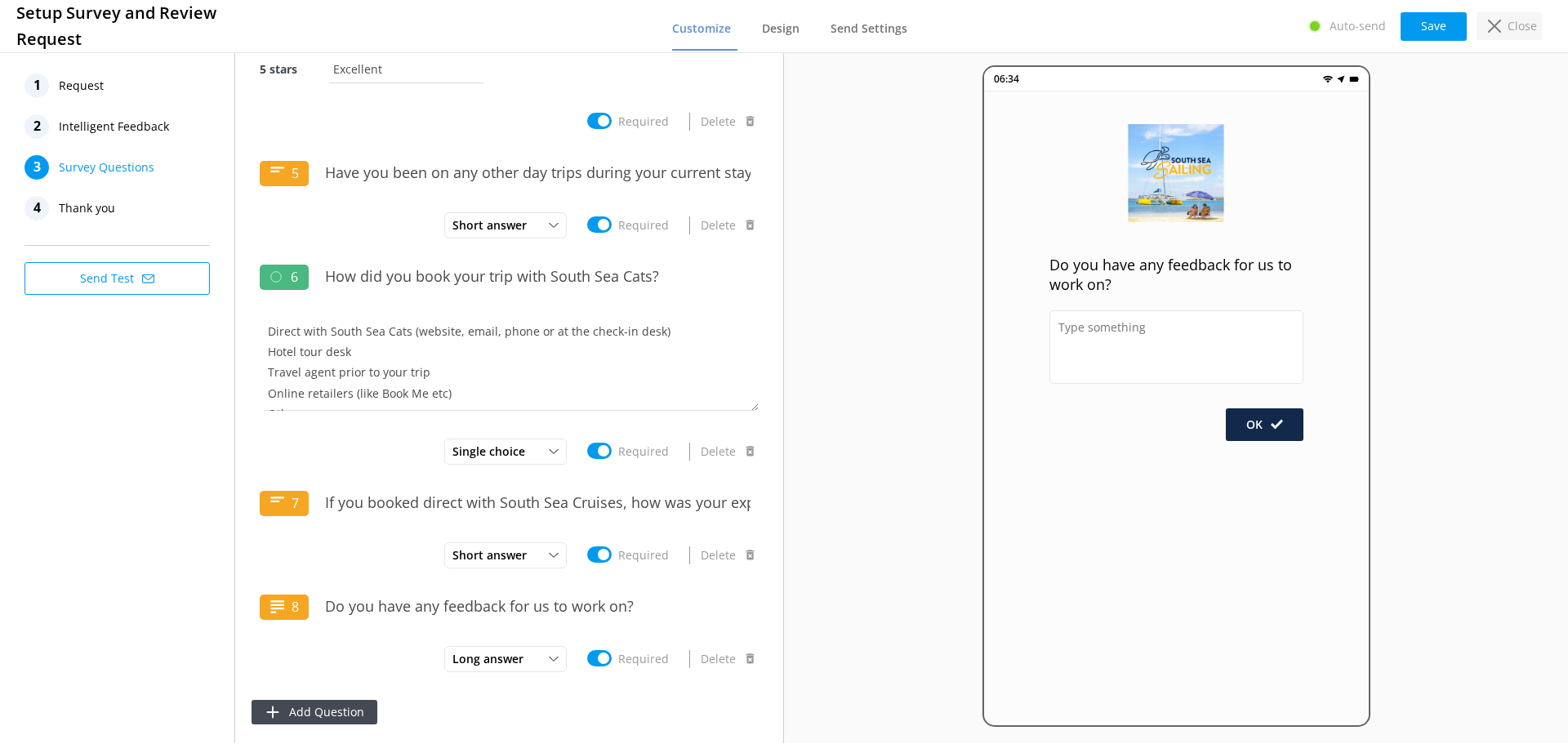
click at [1509, 33] on p "Close" at bounding box center [1523, 26] width 30 height 18
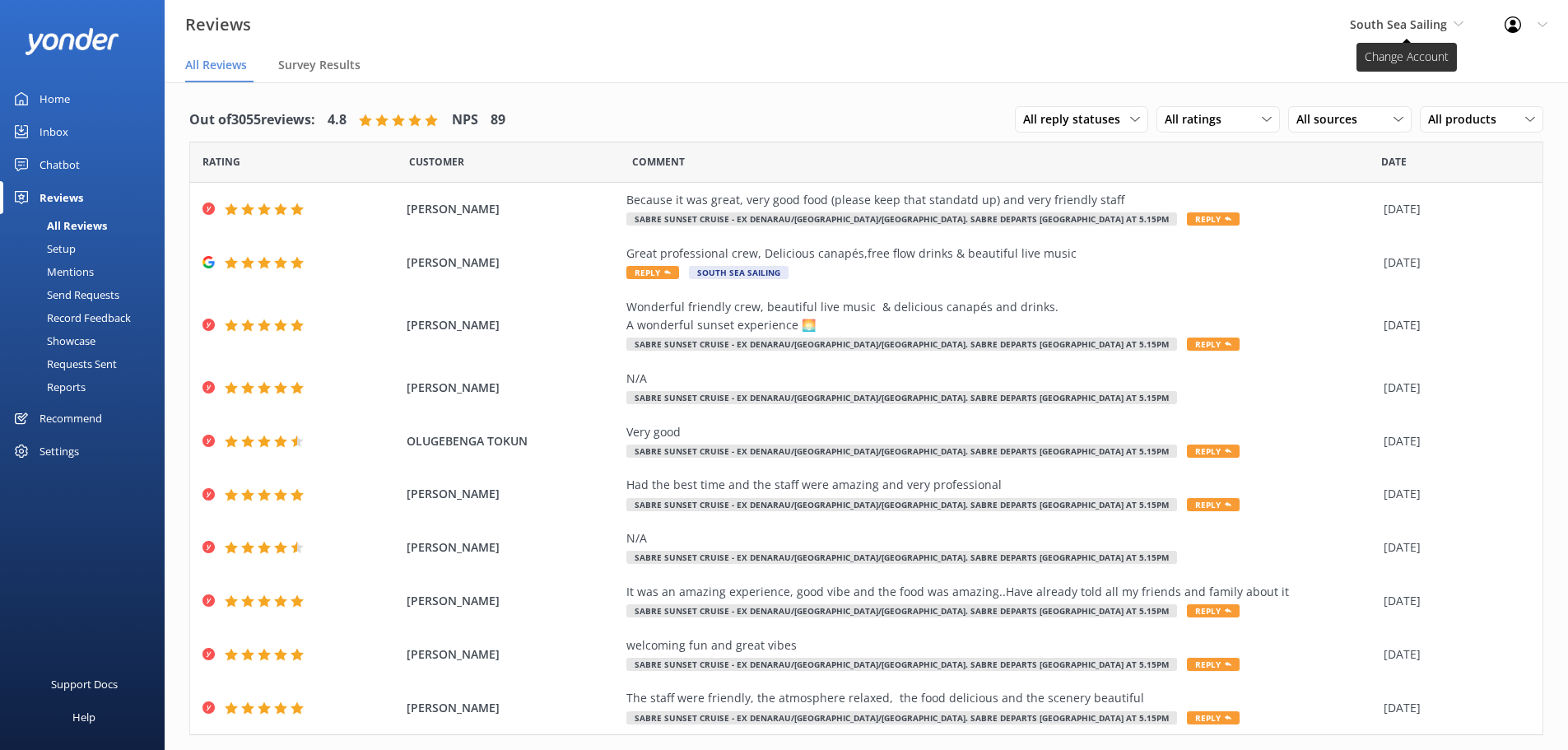
click at [1420, 33] on span "South Sea Sailing" at bounding box center [1407, 25] width 114 height 18
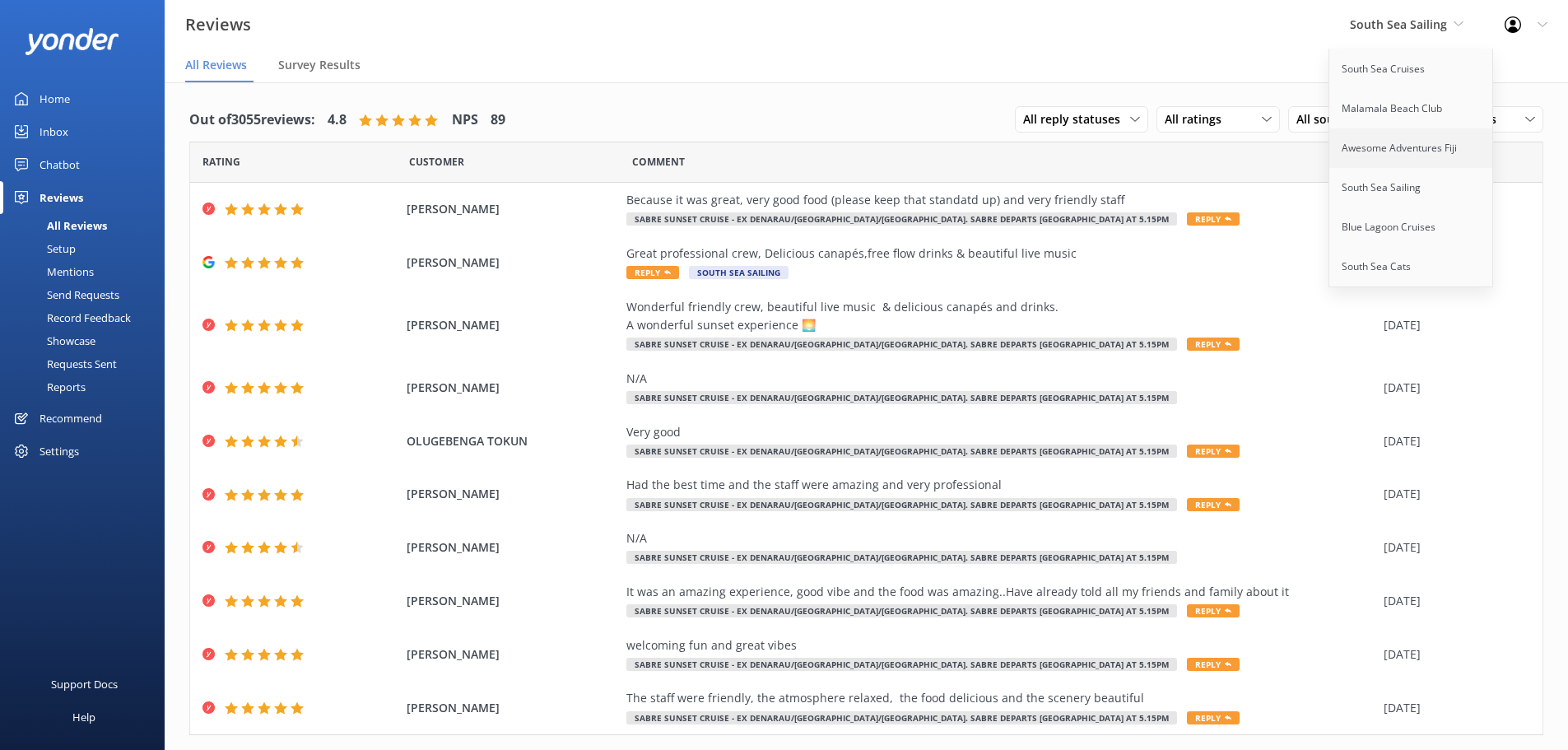
click at [1368, 142] on link "Awesome Adventures Fiji" at bounding box center [1411, 148] width 164 height 39
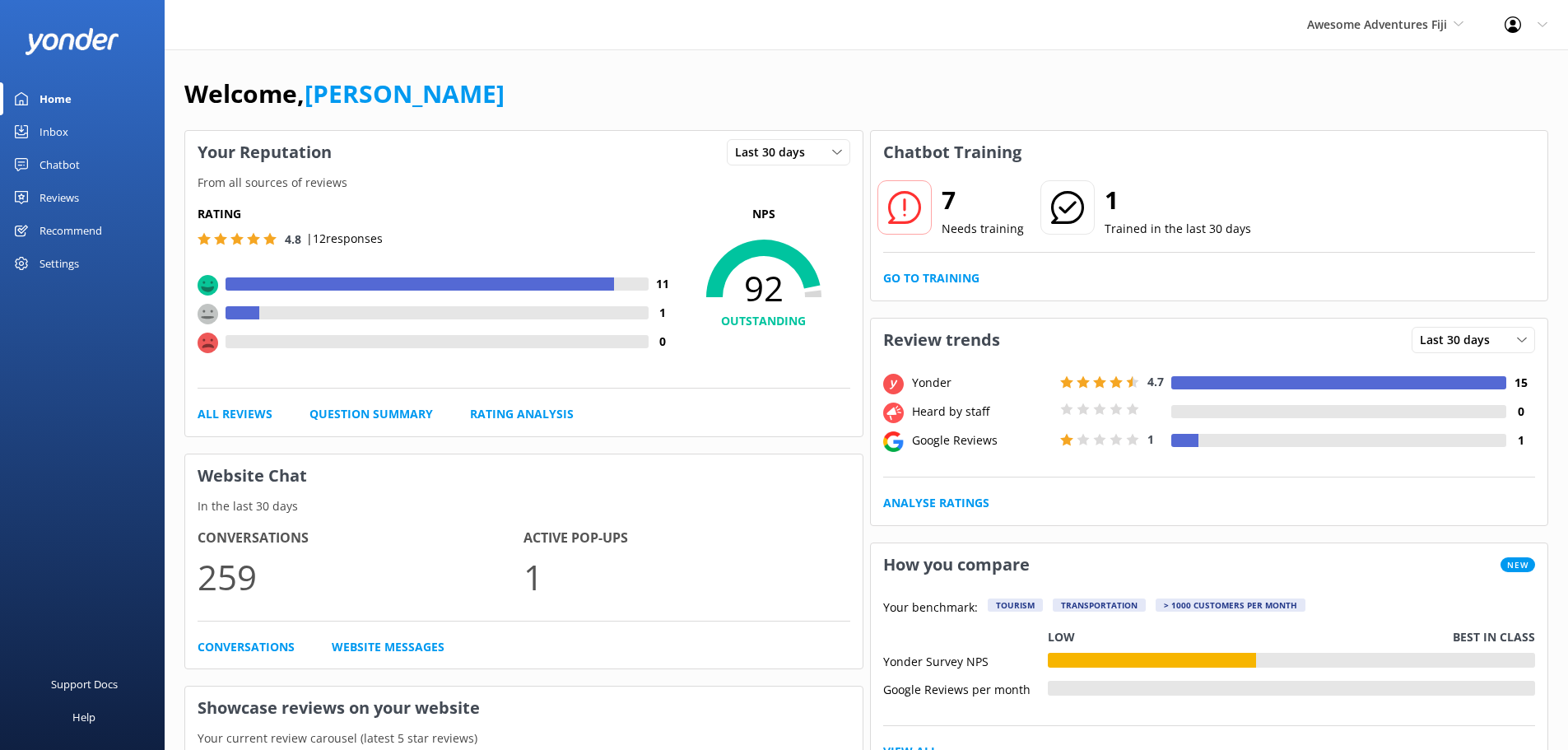
click at [73, 155] on div "Chatbot" at bounding box center [60, 165] width 40 height 33
